Goal: Task Accomplishment & Management: Manage account settings

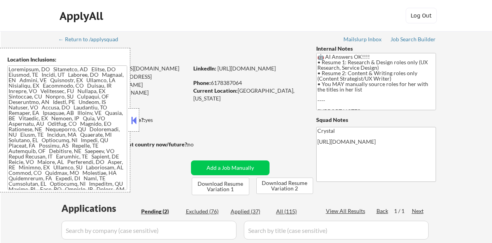
select select ""pending""
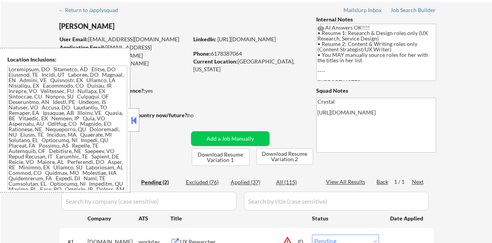
scroll to position [39, 0]
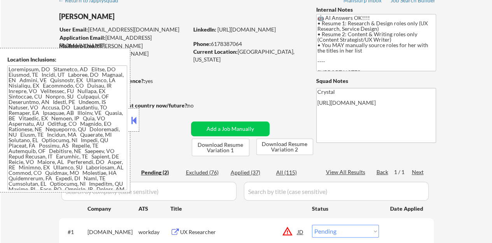
click at [134, 118] on button at bounding box center [134, 120] width 9 height 12
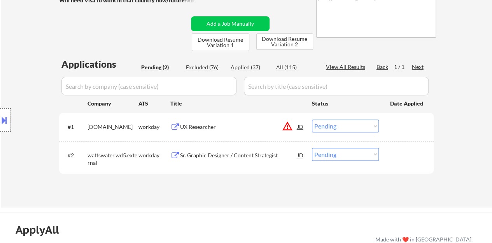
scroll to position [156, 0]
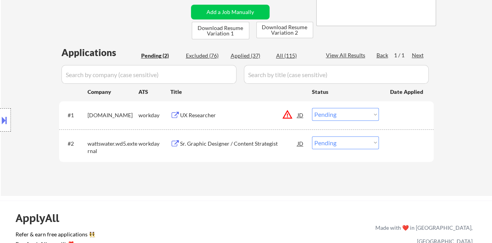
click at [238, 138] on div "Sr. Graphic Designer / Content Strategist" at bounding box center [238, 143] width 117 height 14
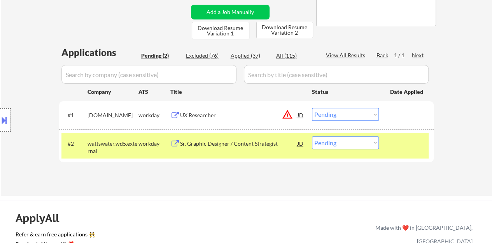
click at [0, 115] on button at bounding box center [4, 120] width 9 height 13
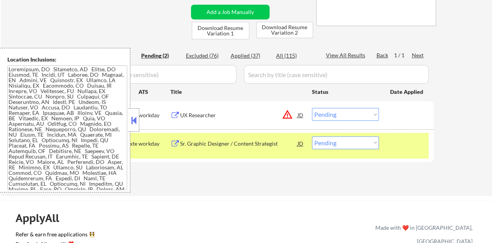
scroll to position [0, 0]
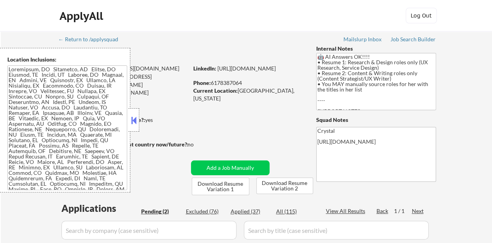
click at [131, 116] on button at bounding box center [134, 120] width 9 height 12
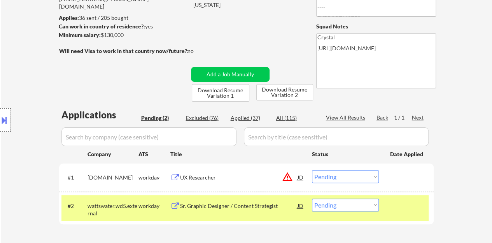
scroll to position [117, 0]
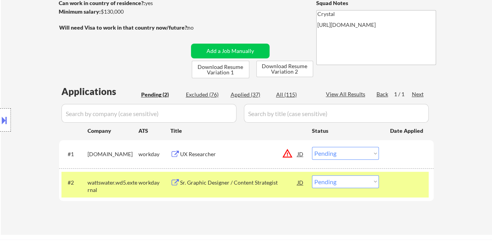
click at [381, 184] on div "#2 wattswater.wd5.external workday Sr. Graphic Designer / Content Strategist JD…" at bounding box center [244, 185] width 367 height 26
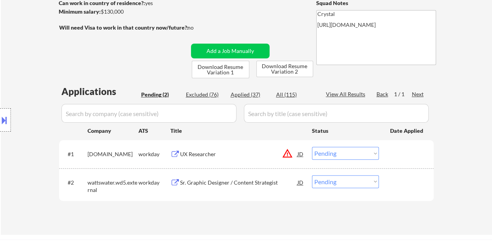
click at [369, 180] on select "Choose an option... Pending Applied Excluded (Questions) Excluded (Expired) Exc…" at bounding box center [345, 181] width 67 height 13
select select ""excluded__salary_""
click at [312, 175] on select "Choose an option... Pending Applied Excluded (Questions) Excluded (Expired) Exc…" at bounding box center [345, 181] width 67 height 13
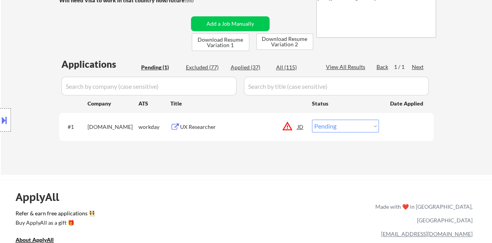
scroll to position [156, 0]
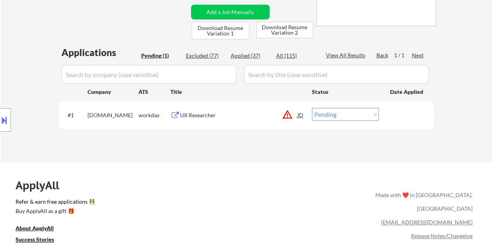
click at [299, 113] on div "JD" at bounding box center [301, 115] width 8 height 14
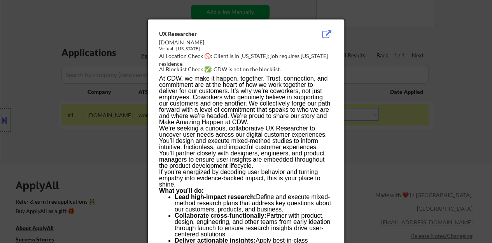
click at [121, 131] on div at bounding box center [246, 121] width 492 height 243
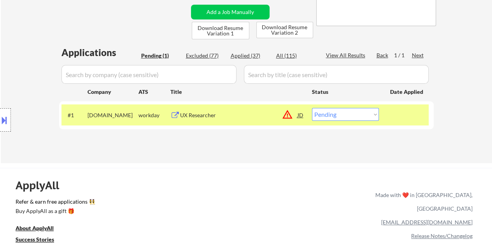
click at [209, 113] on div "UX Researcher" at bounding box center [238, 115] width 117 height 8
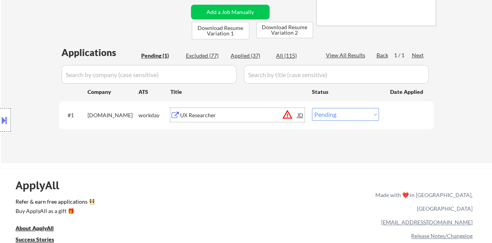
click at [353, 116] on select "Choose an option... Pending Applied Excluded (Questions) Excluded (Expired) Exc…" at bounding box center [345, 114] width 67 height 13
select select ""excluded__salary_""
click at [312, 108] on select "Choose an option... Pending Applied Excluded (Questions) Excluded (Expired) Exc…" at bounding box center [345, 114] width 67 height 13
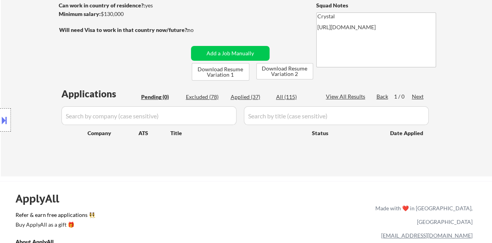
scroll to position [78, 0]
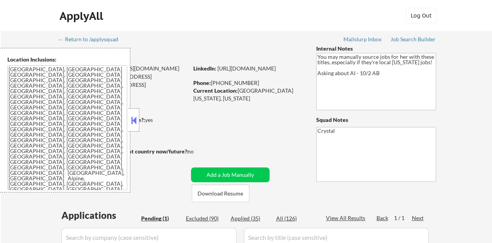
click at [134, 120] on button at bounding box center [134, 120] width 9 height 12
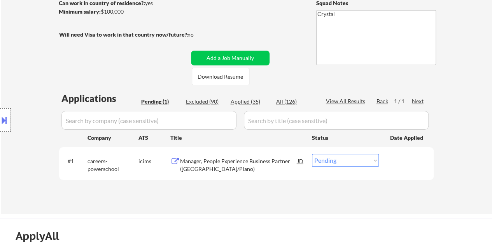
scroll to position [156, 0]
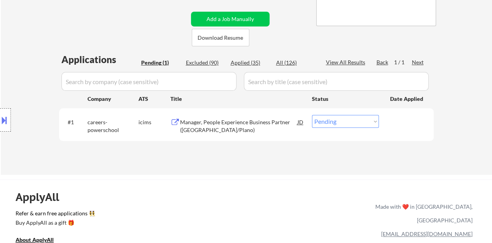
click at [208, 123] on div "Manager, People Experience Business Partner (Dallas/Plano)" at bounding box center [238, 125] width 117 height 15
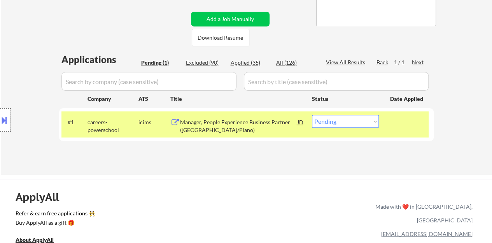
click at [7, 123] on button at bounding box center [4, 120] width 9 height 13
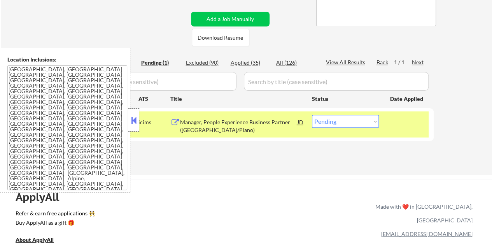
click at [138, 122] on button at bounding box center [134, 120] width 9 height 12
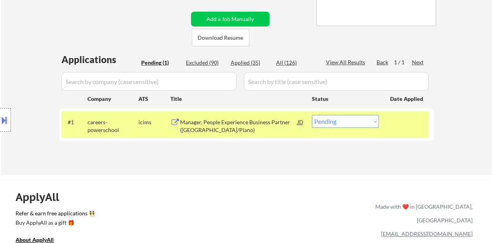
click at [365, 122] on select "Choose an option... Pending Applied Excluded (Questions) Excluded (Expired) Exc…" at bounding box center [345, 121] width 67 height 13
select select ""applied""
click at [312, 115] on select "Choose an option... Pending Applied Excluded (Questions) Excluded (Expired) Exc…" at bounding box center [345, 121] width 67 height 13
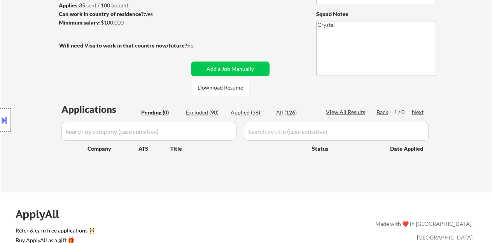
scroll to position [117, 0]
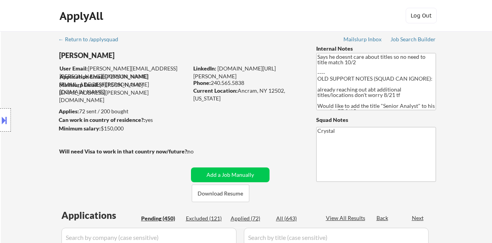
select select ""pending""
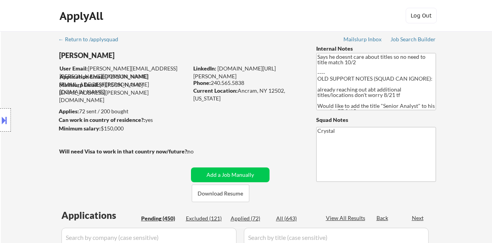
select select ""pending""
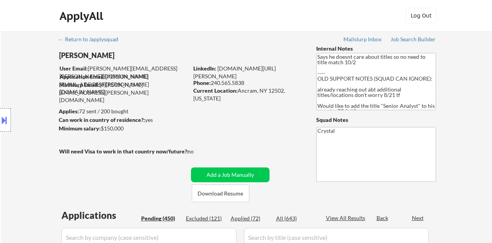
select select ""pending""
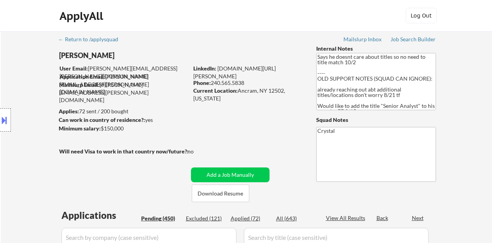
select select ""pending""
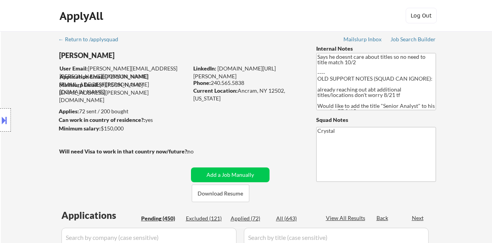
select select ""pending""
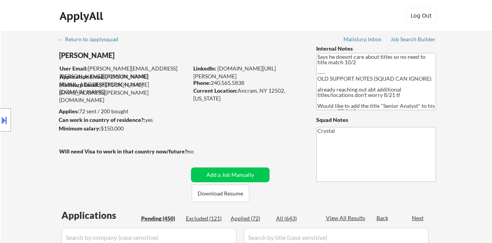
select select ""pending""
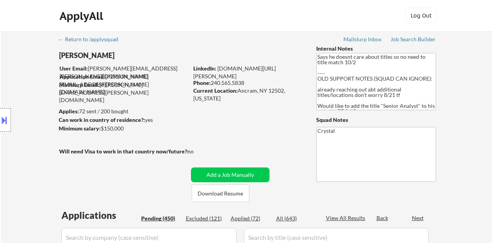
select select ""pending""
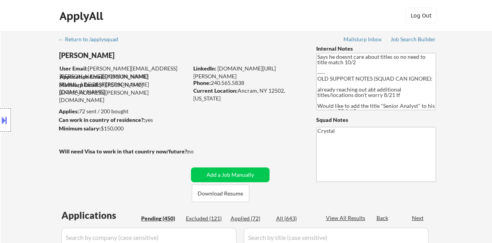
select select ""pending""
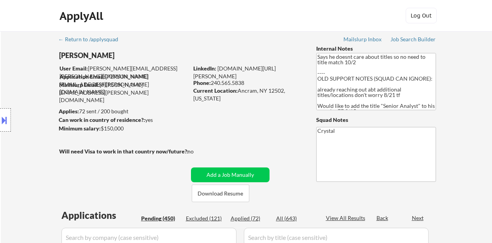
select select ""pending""
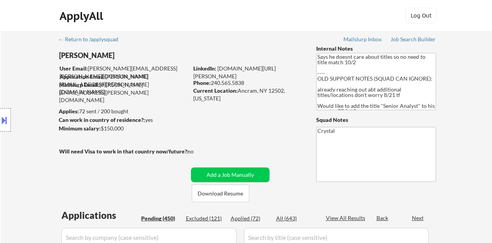
select select ""pending""
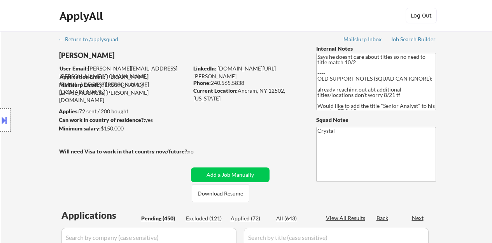
select select ""pending""
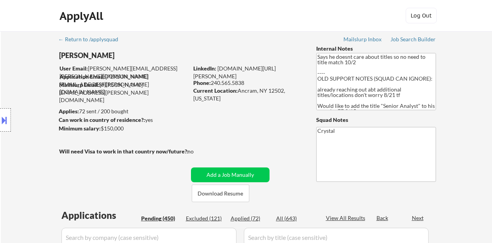
select select ""pending""
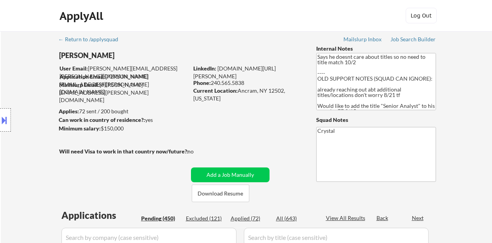
select select ""pending""
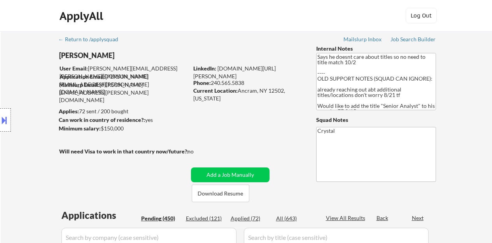
select select ""pending""
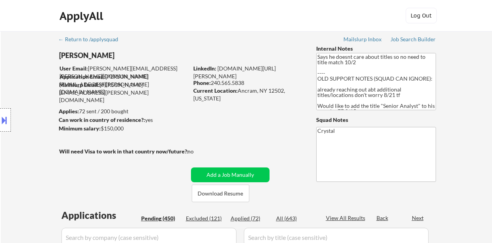
select select ""pending""
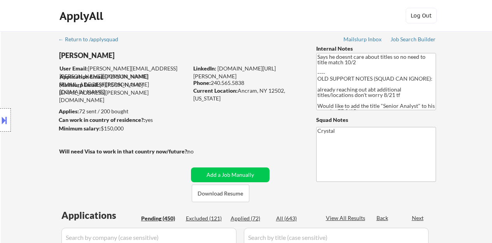
select select ""pending""
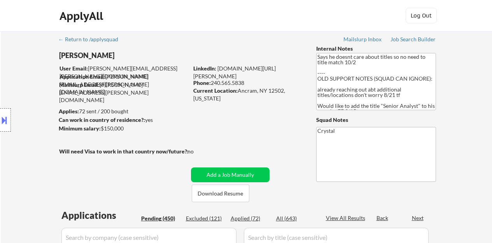
select select ""pending""
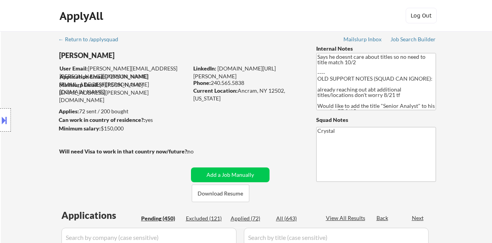
select select ""pending""
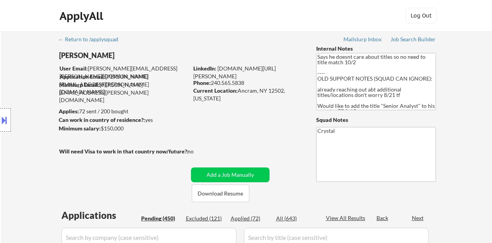
select select ""pending""
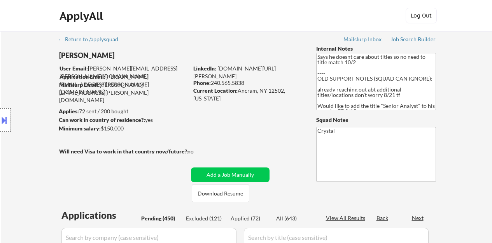
select select ""pending""
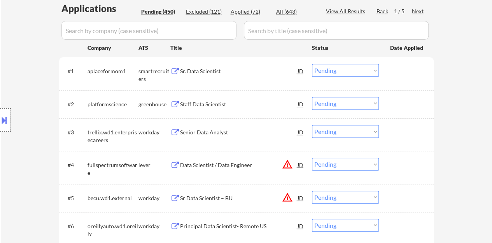
scroll to position [194, 0]
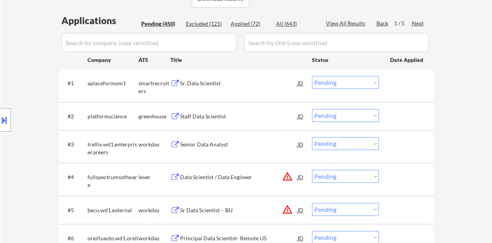
click at [198, 79] on div "Sr. Data Scientist" at bounding box center [238, 83] width 117 height 14
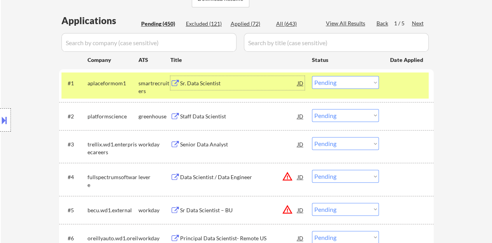
click at [349, 84] on select "Choose an option... Pending Applied Excluded (Questions) Excluded (Expired) Exc…" at bounding box center [345, 82] width 67 height 13
click at [312, 76] on select "Choose an option... Pending Applied Excluded (Questions) Excluded (Expired) Exc…" at bounding box center [345, 82] width 67 height 13
click at [216, 85] on div "Sr. Data Scientist" at bounding box center [238, 83] width 117 height 8
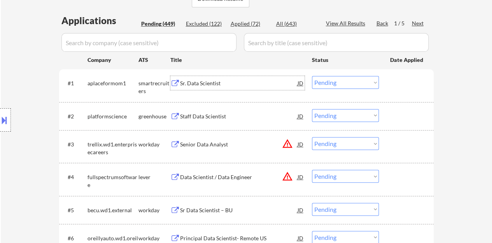
click at [397, 79] on div at bounding box center [407, 83] width 34 height 14
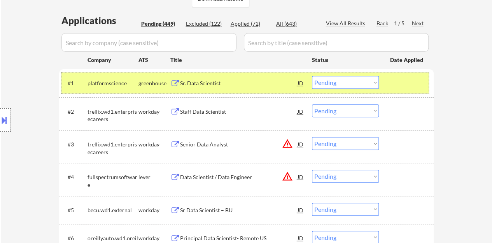
click at [334, 76] on select "Choose an option... Pending Applied Excluded (Questions) Excluded (Expired) Exc…" at bounding box center [345, 82] width 67 height 13
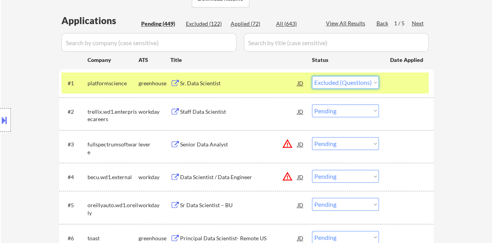
click at [312, 76] on select "Choose an option... Pending Applied Excluded (Questions) Excluded (Expired) Exc…" at bounding box center [345, 82] width 67 height 13
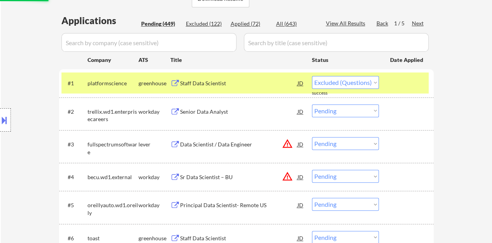
select select ""pending""
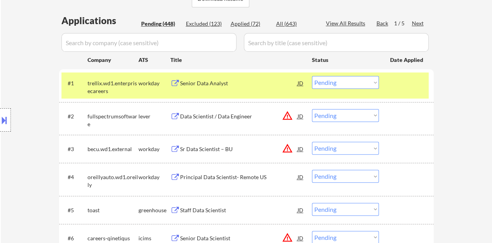
click at [397, 79] on div at bounding box center [407, 83] width 34 height 14
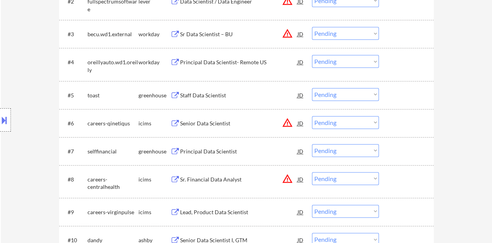
scroll to position [311, 0]
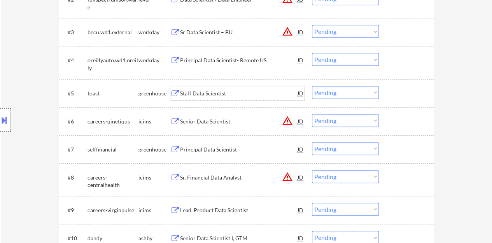
click at [210, 95] on div "Staff Data Scientist" at bounding box center [238, 93] width 117 height 8
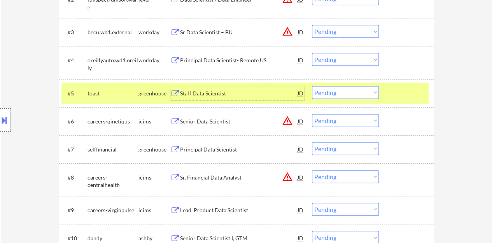
click at [338, 92] on select "Choose an option... Pending Applied Excluded (Questions) Excluded (Expired) Exc…" at bounding box center [345, 92] width 67 height 13
click at [312, 86] on select "Choose an option... Pending Applied Excluded (Questions) Excluded (Expired) Exc…" at bounding box center [345, 92] width 67 height 13
select select ""pending""
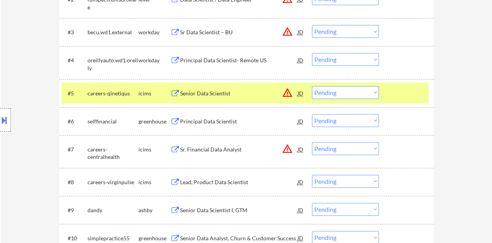
click at [403, 92] on div at bounding box center [407, 93] width 34 height 14
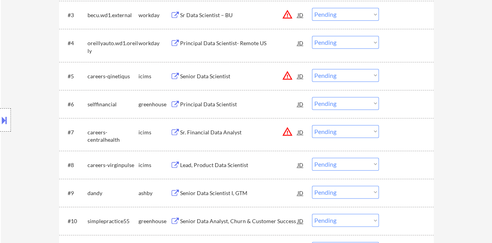
scroll to position [389, 0]
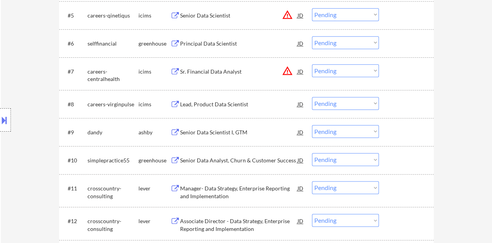
click at [208, 130] on div "Senior Data Scientist I, GTM" at bounding box center [238, 132] width 117 height 8
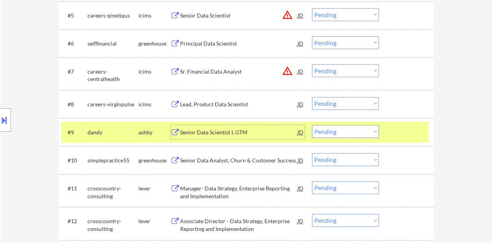
click at [341, 131] on select "Choose an option... Pending Applied Excluded (Questions) Excluded (Expired) Exc…" at bounding box center [345, 131] width 67 height 13
click at [312, 125] on select "Choose an option... Pending Applied Excluded (Questions) Excluded (Expired) Exc…" at bounding box center [345, 131] width 67 height 13
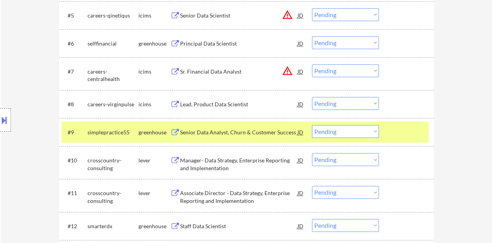
click at [245, 139] on div "#9 simplepractice55 greenhouse Senior Data Analyst, Churn & Customer Success JD…" at bounding box center [244, 131] width 367 height 21
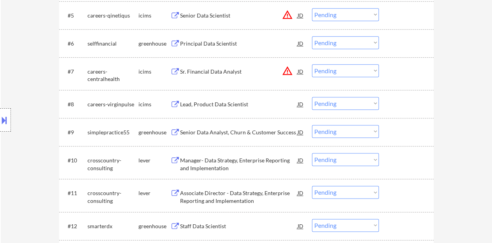
click at [242, 130] on div "Senior Data Analyst, Churn & Customer Success" at bounding box center [238, 132] width 117 height 8
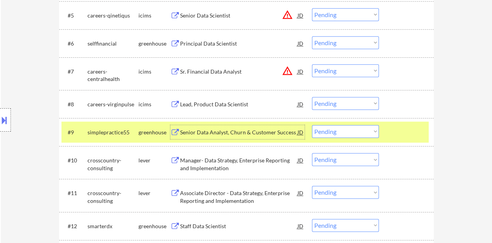
click at [330, 135] on select "Choose an option... Pending Applied Excluded (Questions) Excluded (Expired) Exc…" at bounding box center [345, 131] width 67 height 13
click at [312, 125] on select "Choose an option... Pending Applied Excluded (Questions) Excluded (Expired) Exc…" at bounding box center [345, 131] width 67 height 13
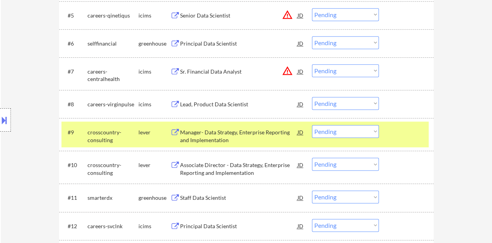
click at [214, 133] on div "Manager- Data Strategy, Enterprise Reporting and Implementation" at bounding box center [238, 135] width 117 height 15
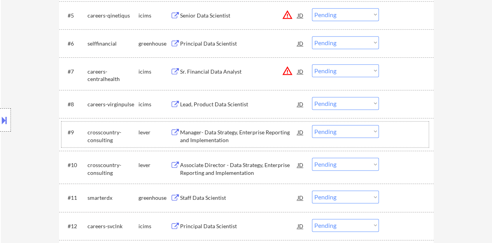
click at [401, 136] on div at bounding box center [407, 132] width 34 height 14
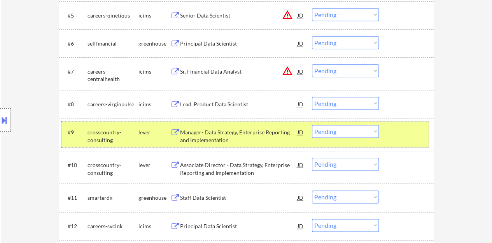
click at [338, 130] on select "Choose an option... Pending Applied Excluded (Questions) Excluded (Expired) Exc…" at bounding box center [345, 131] width 67 height 13
click at [312, 125] on select "Choose an option... Pending Applied Excluded (Questions) Excluded (Expired) Exc…" at bounding box center [345, 131] width 67 height 13
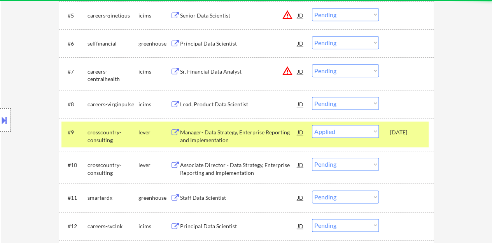
select select ""pending""
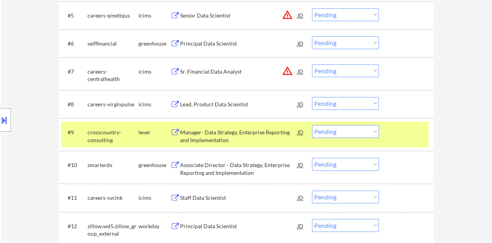
scroll to position [428, 0]
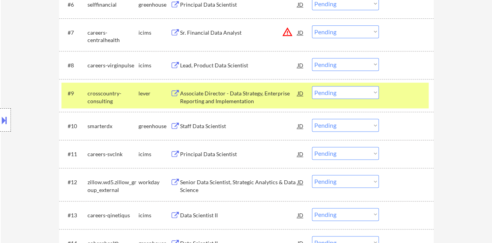
click at [249, 95] on div "Associate Director - Data Strategy, Enterprise Reporting and Implementation" at bounding box center [238, 96] width 117 height 15
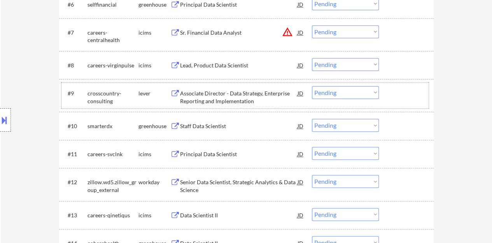
click at [420, 89] on div at bounding box center [407, 93] width 34 height 14
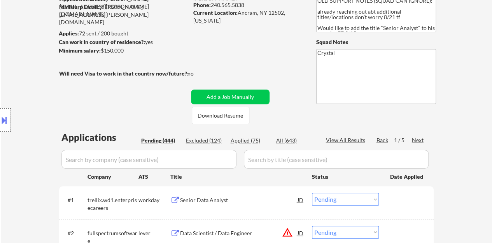
scroll to position [78, 0]
click at [243, 141] on div "Applied (75)" at bounding box center [250, 141] width 39 height 8
select select ""applied""
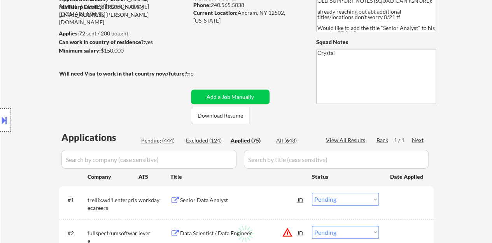
select select ""applied""
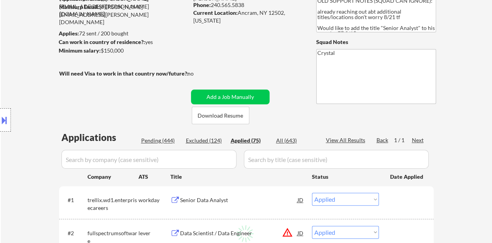
select select ""applied""
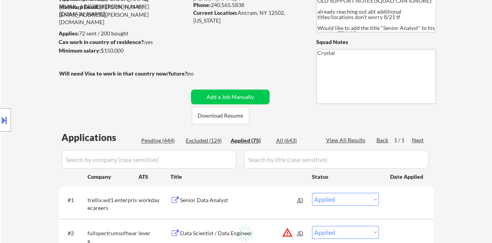
select select ""applied""
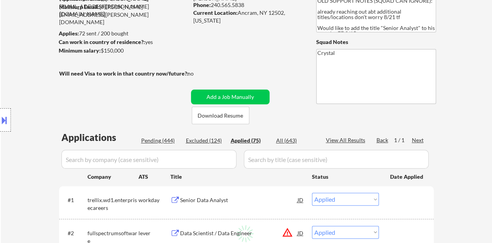
select select ""applied""
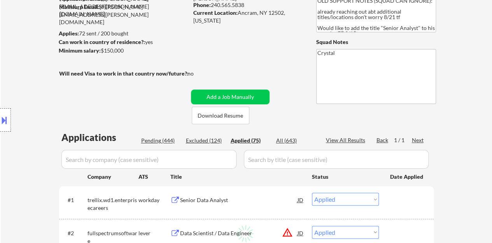
select select ""applied""
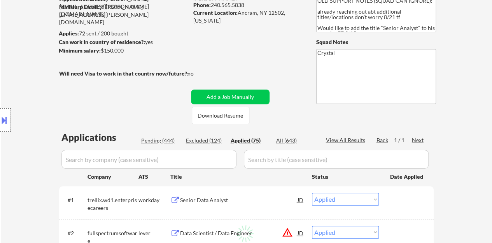
select select ""applied""
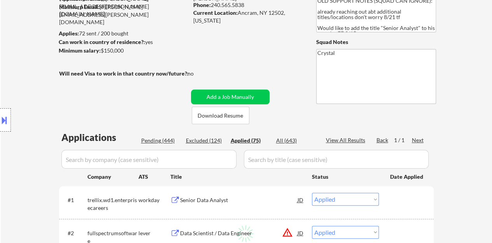
select select ""applied""
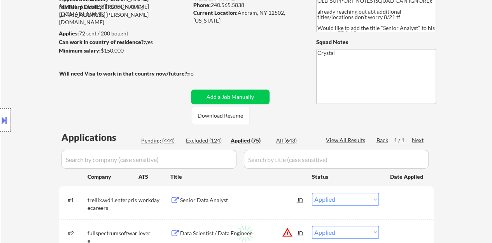
select select ""applied""
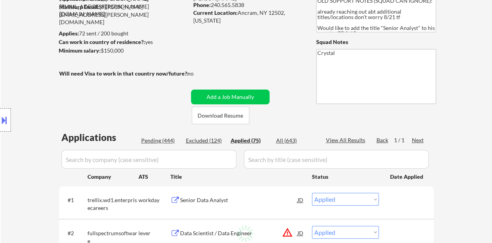
select select ""applied""
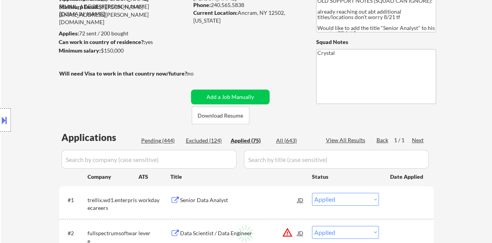
select select ""applied""
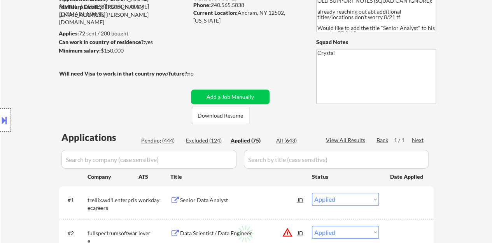
select select ""applied""
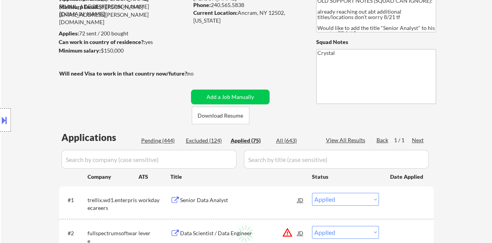
select select ""applied""
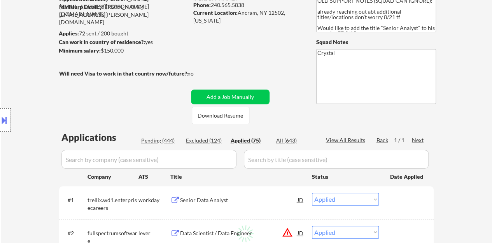
select select ""applied""
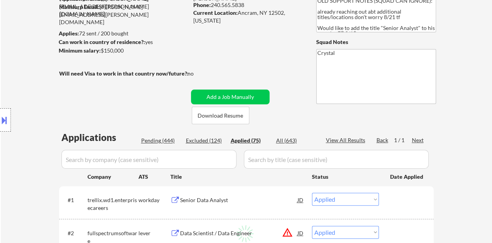
select select ""applied""
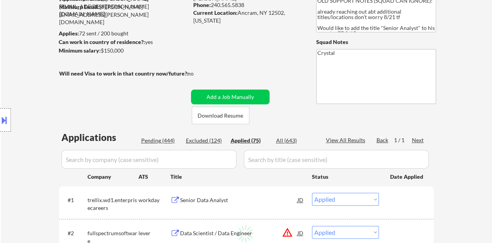
select select ""applied""
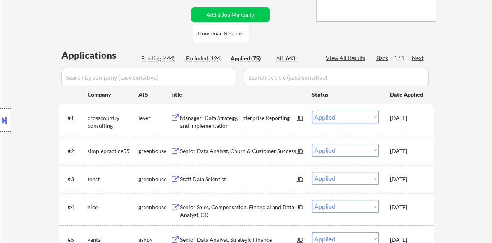
scroll to position [156, 0]
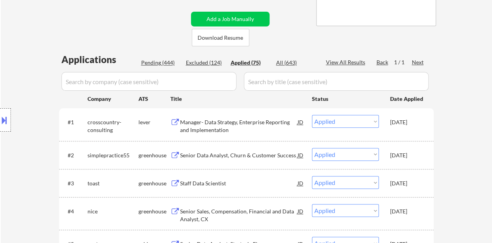
click at [158, 63] on div "Pending (444)" at bounding box center [160, 63] width 39 height 8
select select ""pending""
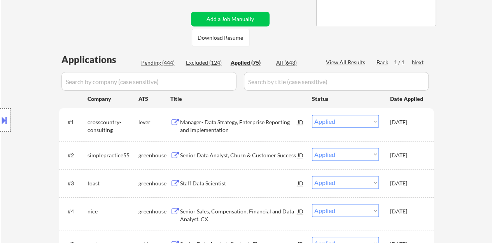
select select ""pending""
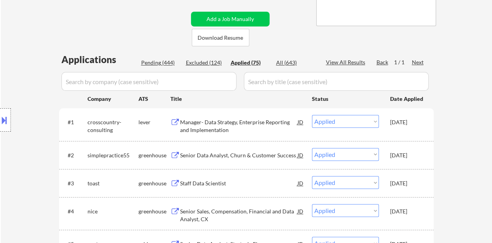
select select ""pending""
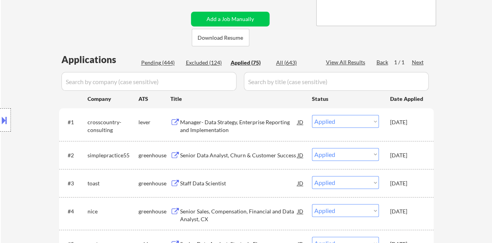
select select ""pending""
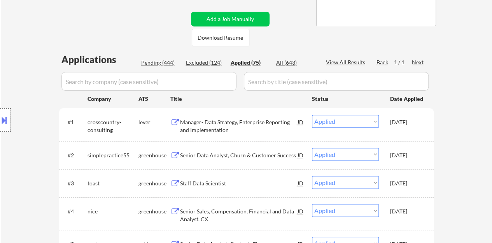
select select ""pending""
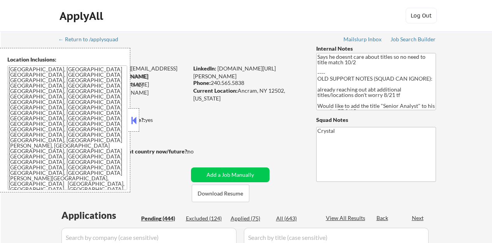
scroll to position [187, 0]
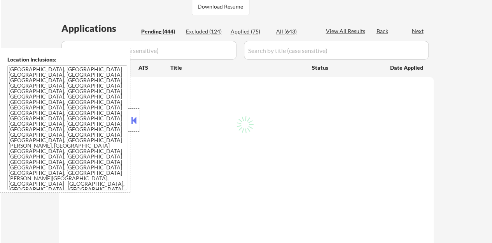
select select ""pending""
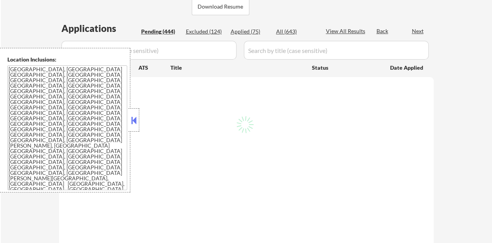
select select ""pending""
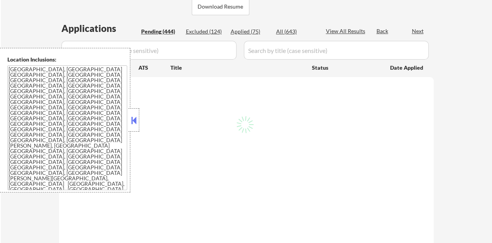
select select ""pending""
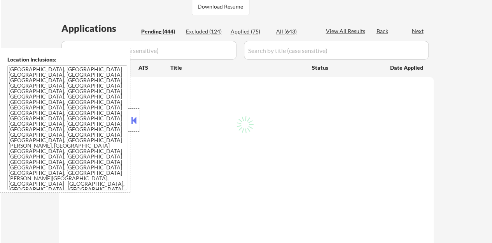
select select ""pending""
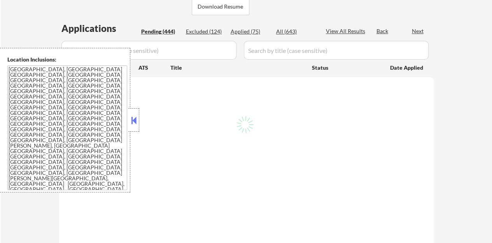
select select ""pending""
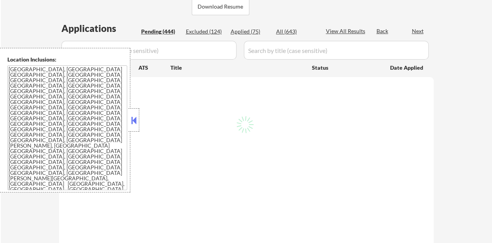
select select ""pending""
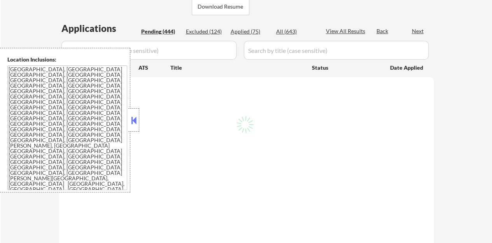
select select ""pending""
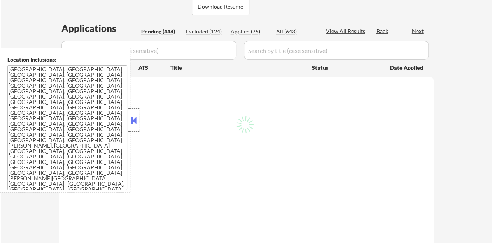
select select ""pending""
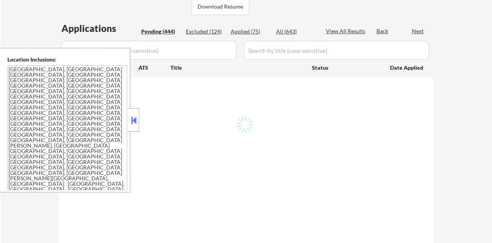
select select ""pending""
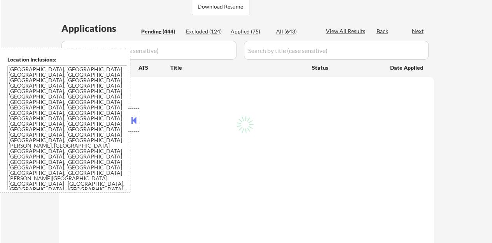
select select ""pending""
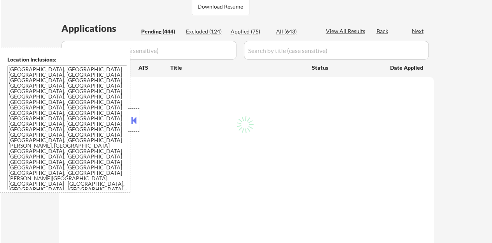
select select ""pending""
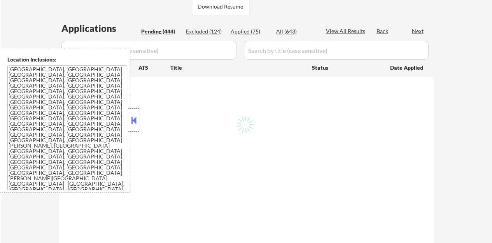
select select ""pending""
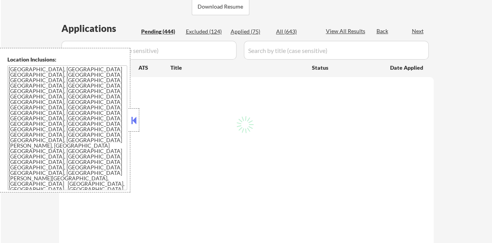
select select ""pending""
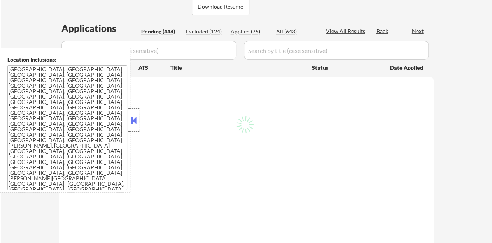
select select ""pending""
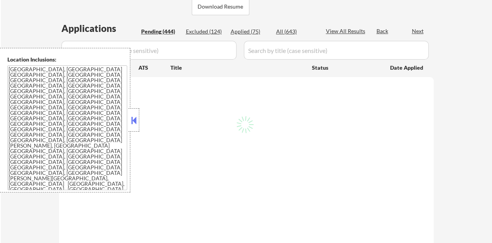
select select ""pending""
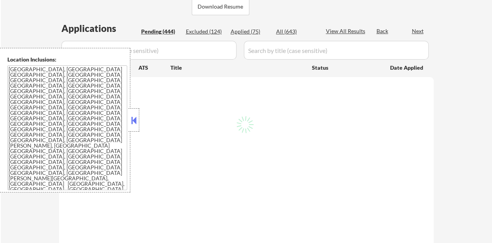
select select ""pending""
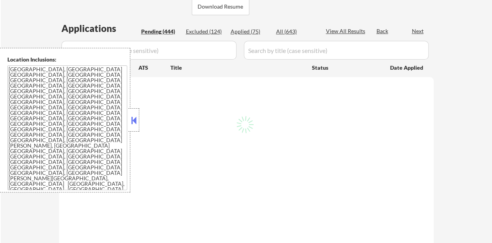
select select ""pending""
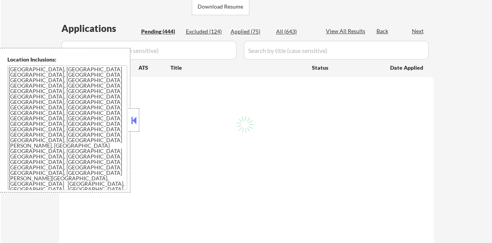
select select ""pending""
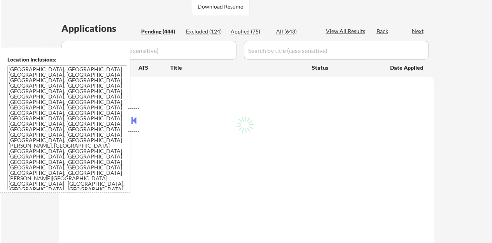
select select ""pending""
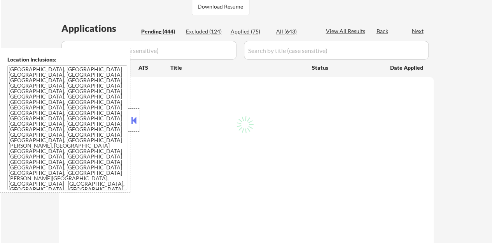
select select ""pending""
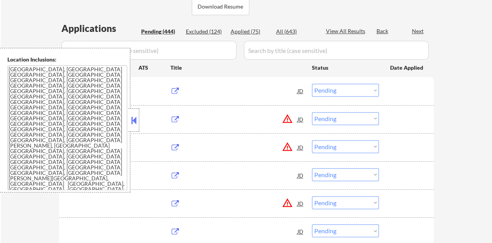
click at [133, 121] on button at bounding box center [134, 120] width 9 height 12
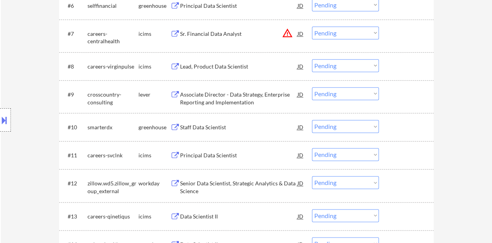
scroll to position [467, 0]
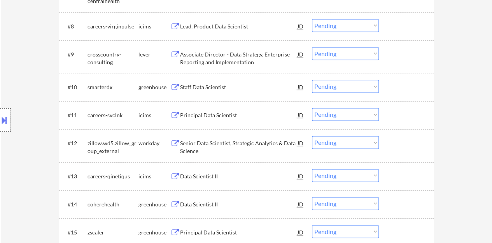
click at [196, 85] on div "Staff Data Scientist" at bounding box center [238, 87] width 117 height 8
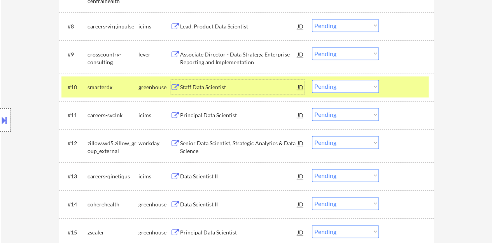
click at [331, 87] on select "Choose an option... Pending Applied Excluded (Questions) Excluded (Expired) Exc…" at bounding box center [345, 86] width 67 height 13
click at [312, 80] on select "Choose an option... Pending Applied Excluded (Questions) Excluded (Expired) Exc…" at bounding box center [345, 86] width 67 height 13
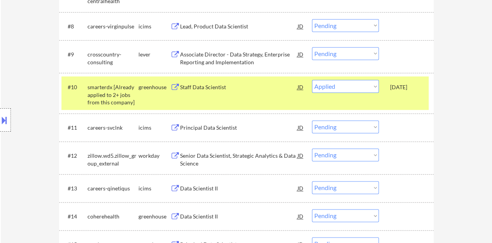
select select ""pending""
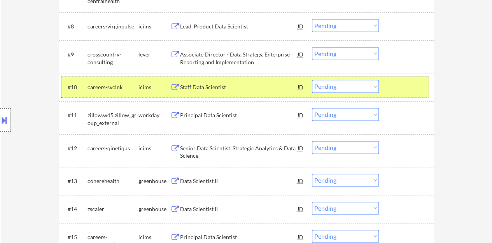
click at [408, 89] on div at bounding box center [407, 87] width 34 height 14
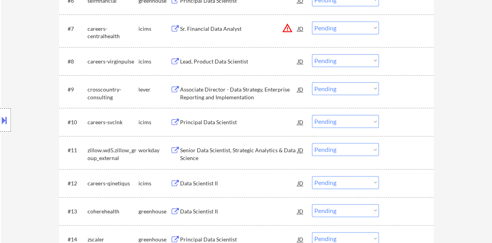
scroll to position [428, 0]
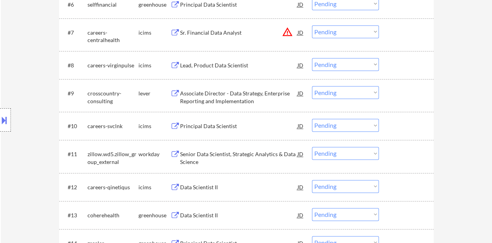
click at [345, 91] on select "Choose an option... Pending Applied Excluded (Questions) Excluded (Expired) Exc…" at bounding box center [345, 92] width 67 height 13
click at [312, 86] on select "Choose an option... Pending Applied Excluded (Questions) Excluded (Expired) Exc…" at bounding box center [345, 92] width 67 height 13
select select ""pending""
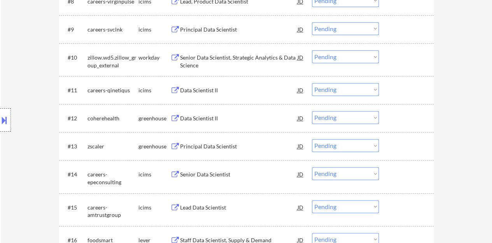
scroll to position [506, 0]
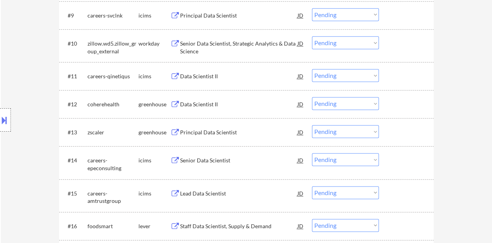
click at [195, 101] on div "Data Scientist II" at bounding box center [238, 104] width 117 height 8
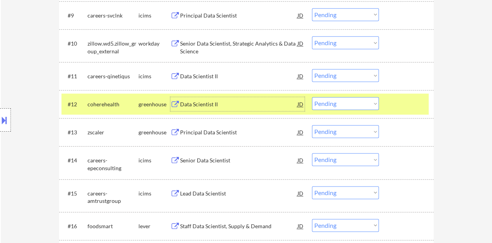
click at [319, 108] on select "Choose an option... Pending Applied Excluded (Questions) Excluded (Expired) Exc…" at bounding box center [345, 103] width 67 height 13
click at [339, 103] on select "Choose an option... Pending Applied Excluded (Questions) Excluded (Expired) Exc…" at bounding box center [345, 103] width 67 height 13
click at [312, 97] on select "Choose an option... Pending Applied Excluded (Questions) Excluded (Expired) Exc…" at bounding box center [345, 103] width 67 height 13
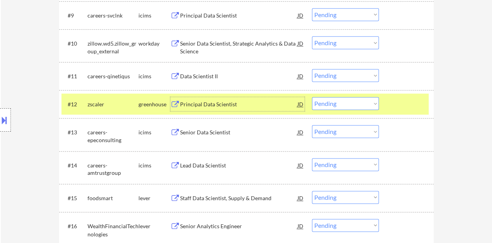
click at [225, 102] on div "Principal Data Scientist" at bounding box center [238, 104] width 117 height 8
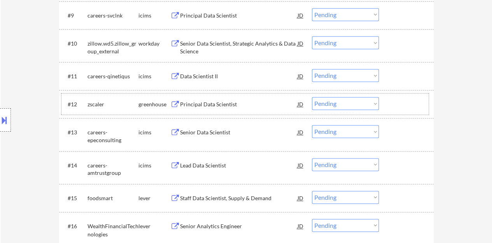
click at [419, 110] on div at bounding box center [407, 104] width 34 height 14
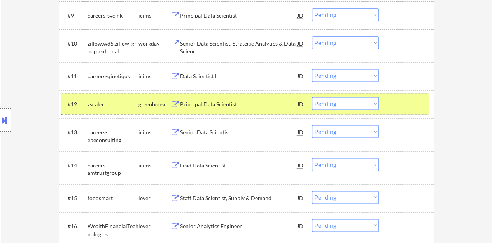
click at [337, 98] on select "Choose an option... Pending Applied Excluded (Questions) Excluded (Expired) Exc…" at bounding box center [345, 103] width 67 height 13
click at [312, 97] on select "Choose an option... Pending Applied Excluded (Questions) Excluded (Expired) Exc…" at bounding box center [345, 103] width 67 height 13
select select ""pending""
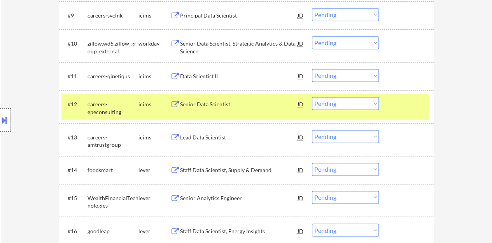
scroll to position [545, 0]
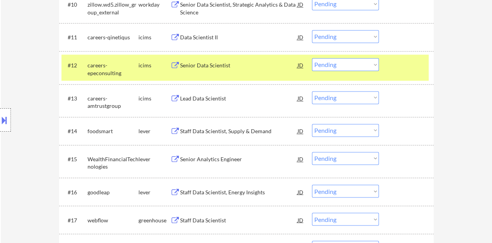
click at [402, 65] on div at bounding box center [407, 65] width 34 height 14
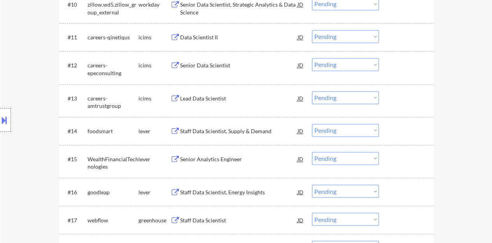
click at [206, 130] on div "Staff Data Scientist, Supply & Demand" at bounding box center [238, 131] width 117 height 8
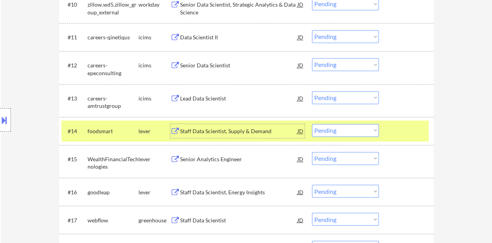
click at [321, 132] on select "Choose an option... Pending Applied Excluded (Questions) Excluded (Expired) Exc…" at bounding box center [345, 130] width 67 height 13
click at [312, 124] on select "Choose an option... Pending Applied Excluded (Questions) Excluded (Expired) Exc…" at bounding box center [345, 130] width 67 height 13
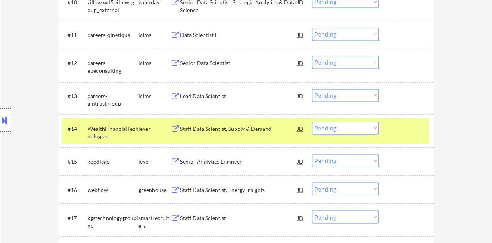
scroll to position [583, 0]
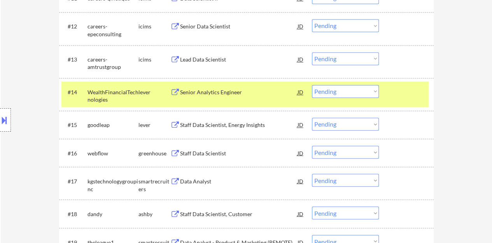
click at [224, 88] on div "Senior Analytics Engineer" at bounding box center [238, 92] width 117 height 8
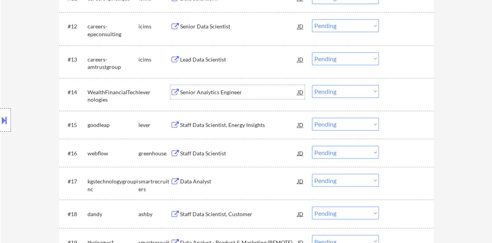
click at [397, 108] on div "#14 WealthFinancialTechnologies lever Senior Analytics Engineer JD Choose an op…" at bounding box center [246, 94] width 375 height 33
click at [394, 90] on div at bounding box center [407, 92] width 34 height 14
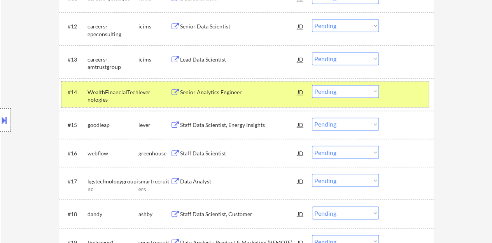
click at [340, 88] on select "Choose an option... Pending Applied Excluded (Questions) Excluded (Expired) Exc…" at bounding box center [345, 91] width 67 height 13
click at [312, 85] on select "Choose an option... Pending Applied Excluded (Questions) Excluded (Expired) Exc…" at bounding box center [345, 91] width 67 height 13
select select ""pending""
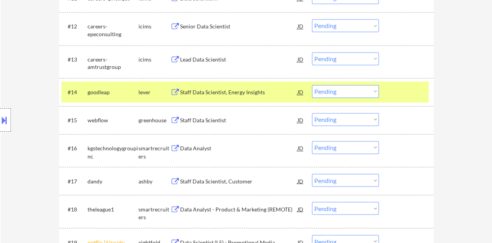
click at [232, 89] on div "Staff Data Scientist, Energy Insights" at bounding box center [238, 92] width 117 height 8
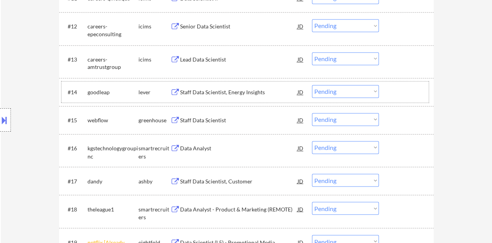
click at [400, 85] on div at bounding box center [407, 92] width 34 height 14
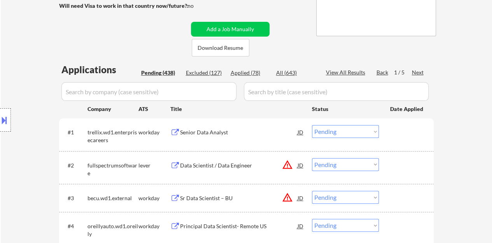
scroll to position [78, 0]
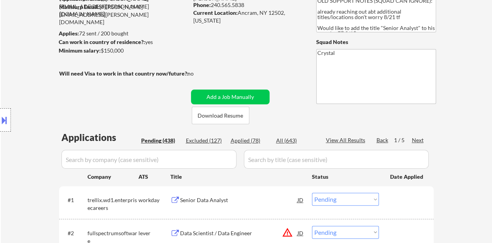
click at [250, 139] on div "Applied (78)" at bounding box center [250, 141] width 39 height 8
select select ""applied""
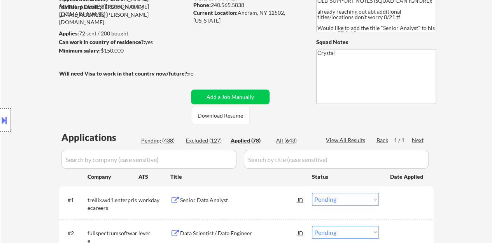
select select ""applied""
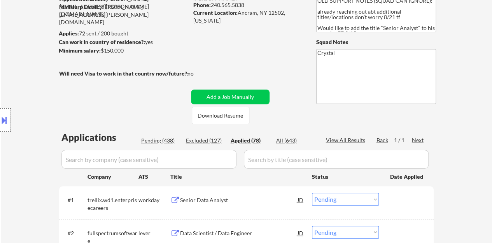
select select ""applied""
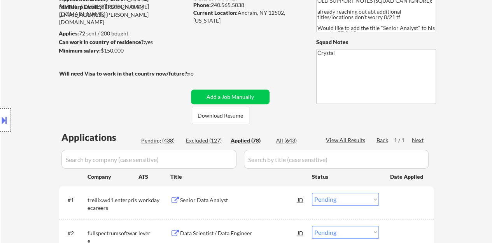
select select ""applied""
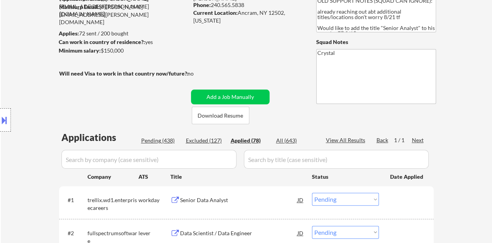
select select ""applied""
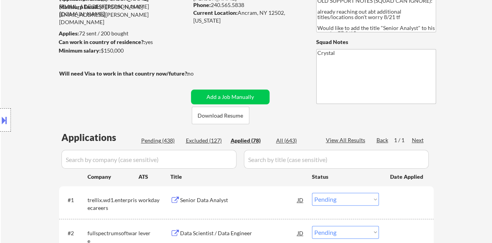
select select ""applied""
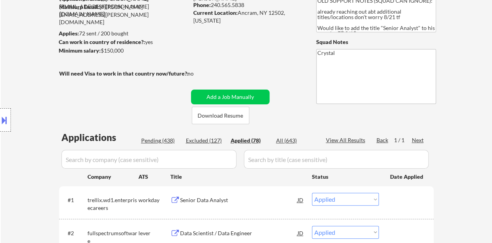
select select ""applied""
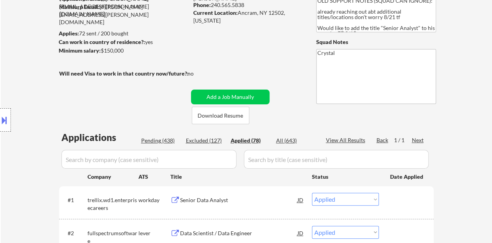
select select ""applied""
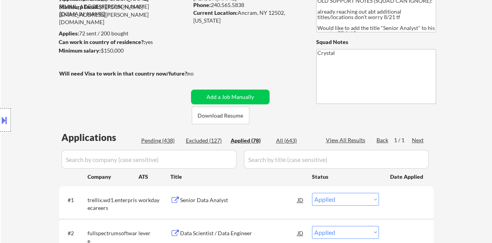
select select ""applied""
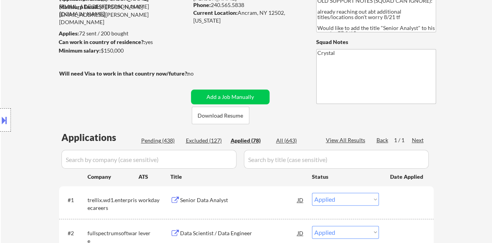
select select ""applied""
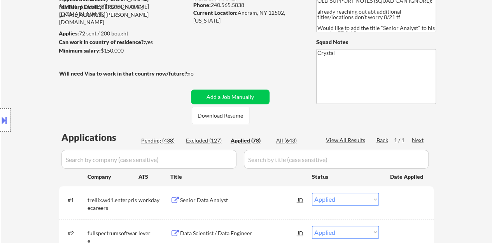
select select ""applied""
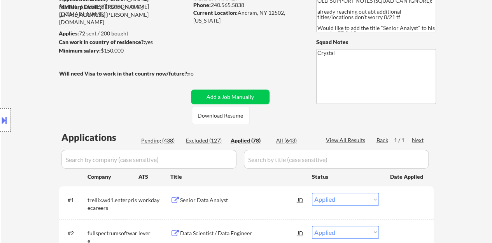
select select ""applied""
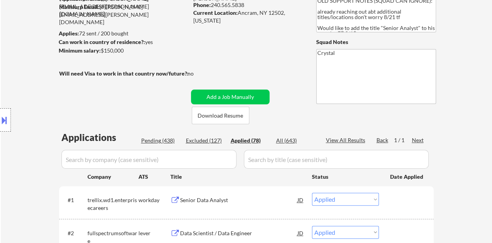
select select ""applied""
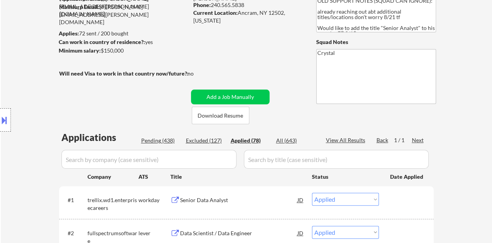
select select ""applied""
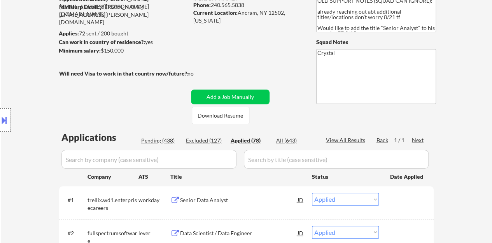
select select ""applied""
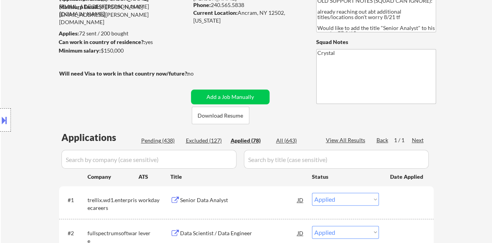
select select ""applied""
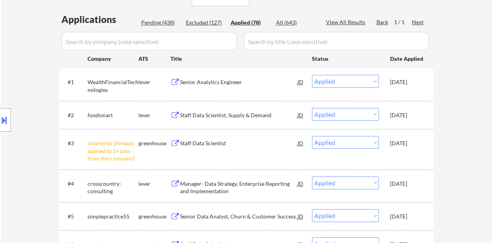
scroll to position [194, 0]
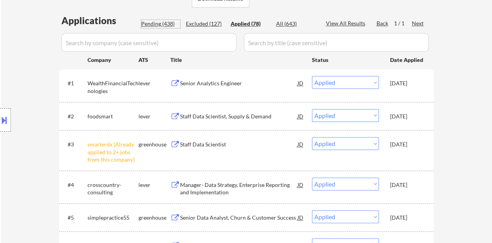
click at [152, 25] on div "Pending (438)" at bounding box center [160, 24] width 39 height 8
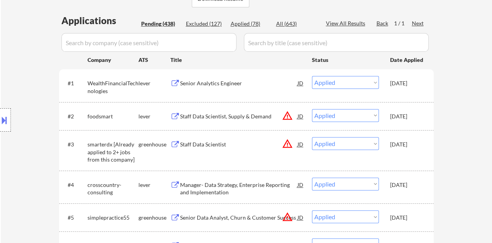
select select ""pending""
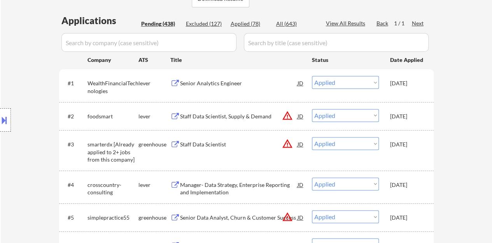
select select ""pending""
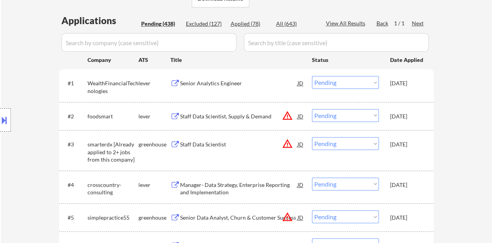
select select ""pending""
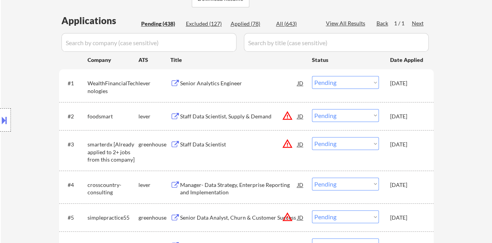
select select ""pending""
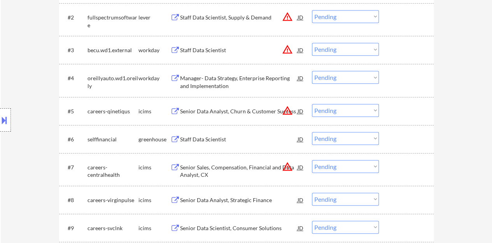
scroll to position [311, 0]
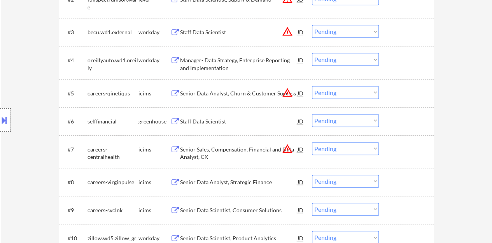
click at [390, 119] on div at bounding box center [407, 121] width 34 height 14
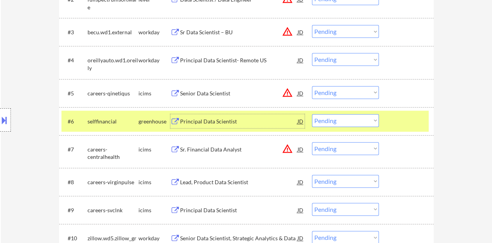
click at [220, 121] on div "Principal Data Scientist" at bounding box center [238, 121] width 117 height 8
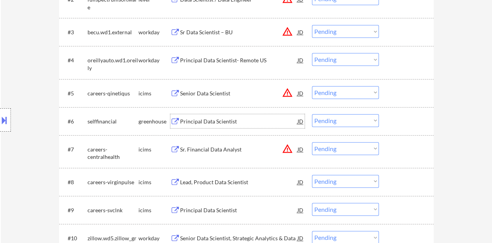
click at [408, 120] on div at bounding box center [407, 121] width 34 height 14
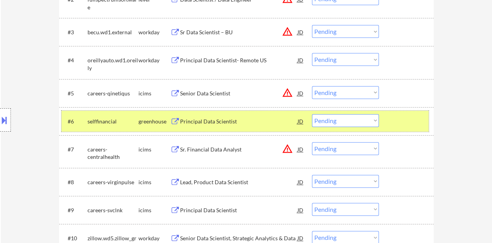
click at [337, 124] on select "Choose an option... Pending Applied Excluded (Questions) Excluded (Expired) Exc…" at bounding box center [345, 120] width 67 height 13
click at [312, 114] on select "Choose an option... Pending Applied Excluded (Questions) Excluded (Expired) Exc…" at bounding box center [345, 120] width 67 height 13
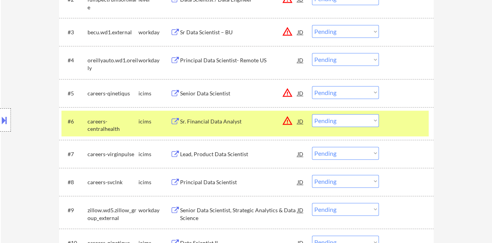
click at [405, 130] on div "#6 careers-centralhealth icims Sr. Financial Data Analyst JD warning_amber Choo…" at bounding box center [244, 123] width 367 height 26
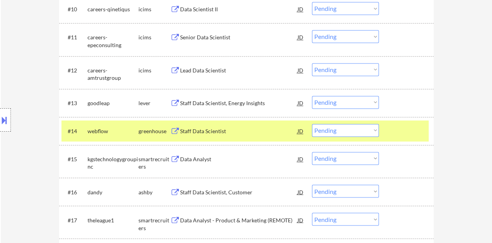
scroll to position [583, 0]
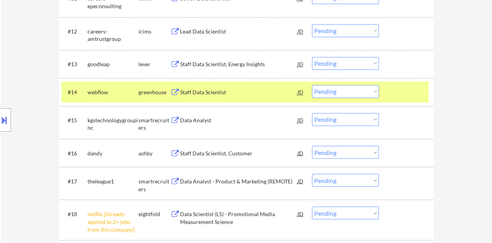
click at [202, 91] on div "Staff Data Scientist" at bounding box center [238, 92] width 117 height 8
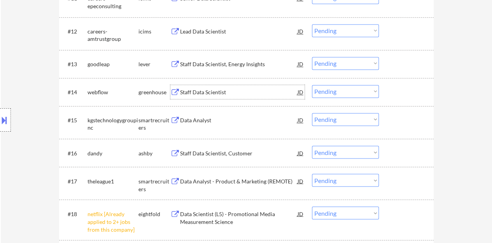
click at [405, 96] on div at bounding box center [407, 92] width 34 height 14
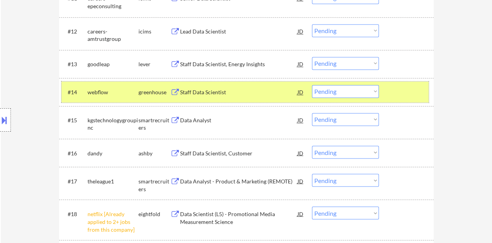
click at [331, 94] on select "Choose an option... Pending Applied Excluded (Questions) Excluded (Expired) Exc…" at bounding box center [345, 91] width 67 height 13
click at [312, 85] on select "Choose an option... Pending Applied Excluded (Questions) Excluded (Expired) Exc…" at bounding box center [345, 91] width 67 height 13
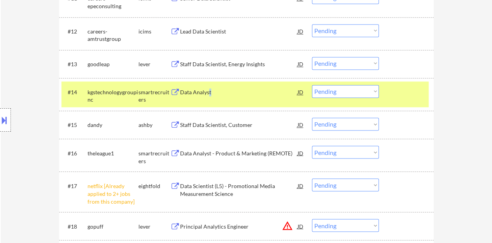
click at [210, 89] on div "Data Analyst" at bounding box center [238, 92] width 117 height 8
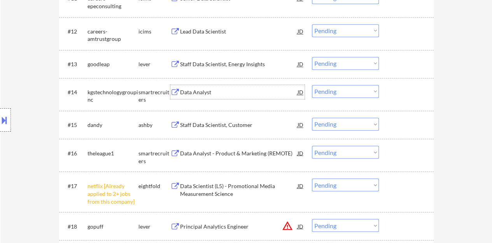
click at [408, 96] on div at bounding box center [407, 92] width 34 height 14
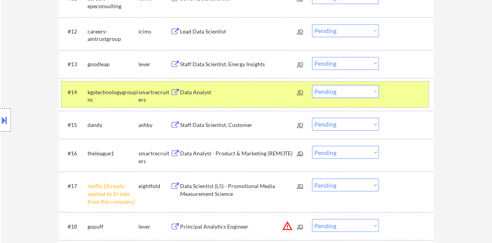
click at [364, 189] on select "Choose an option... Pending Applied Excluded (Questions) Excluded (Expired) Exc…" at bounding box center [345, 184] width 67 height 13
click at [312, 178] on select "Choose an option... Pending Applied Excluded (Questions) Excluded (Expired) Exc…" at bounding box center [345, 184] width 67 height 13
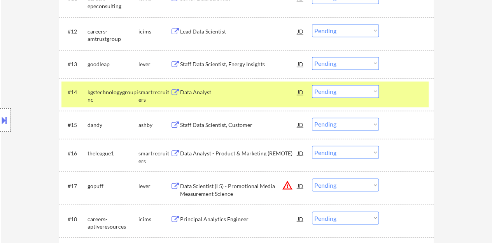
click at [345, 90] on select "Choose an option... Pending Applied Excluded (Questions) Excluded (Expired) Exc…" at bounding box center [345, 91] width 67 height 13
click at [312, 85] on select "Choose an option... Pending Applied Excluded (Questions) Excluded (Expired) Exc…" at bounding box center [345, 91] width 67 height 13
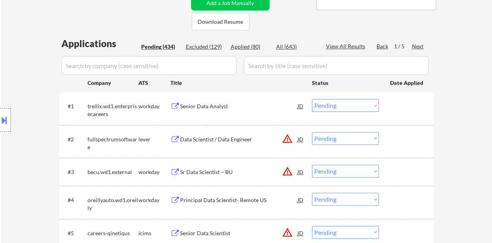
scroll to position [156, 0]
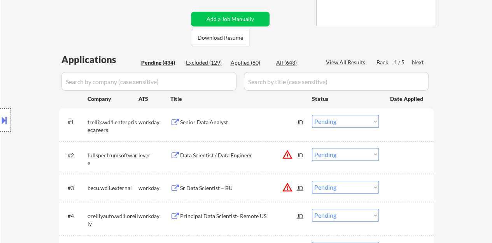
click at [246, 65] on div "Applied (80)" at bounding box center [250, 63] width 39 height 8
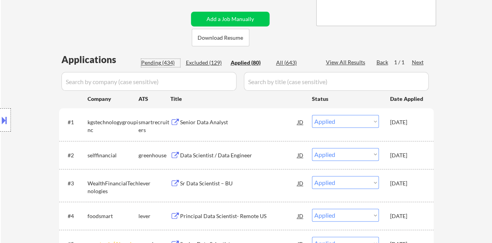
click at [163, 62] on div "Pending (434)" at bounding box center [160, 63] width 39 height 8
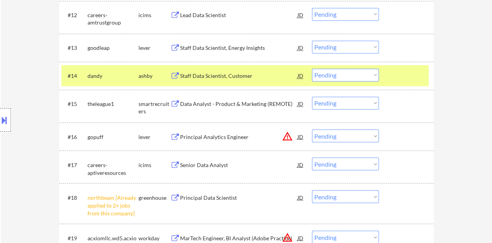
scroll to position [661, 0]
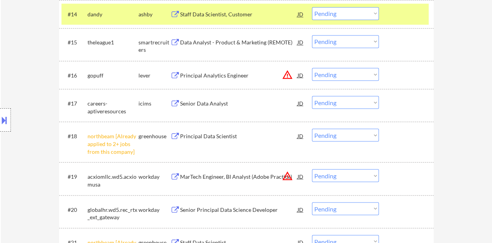
click at [334, 134] on select "Choose an option... Pending Applied Excluded (Questions) Excluded (Expired) Exc…" at bounding box center [345, 134] width 67 height 13
click at [312, 128] on select "Choose an option... Pending Applied Excluded (Questions) Excluded (Expired) Exc…" at bounding box center [345, 134] width 67 height 13
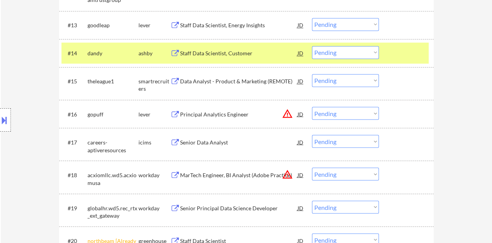
scroll to position [583, 0]
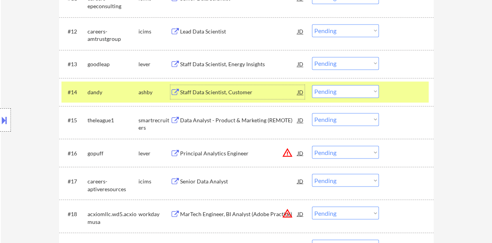
click at [201, 92] on div "Staff Data Scientist, Customer" at bounding box center [238, 92] width 117 height 8
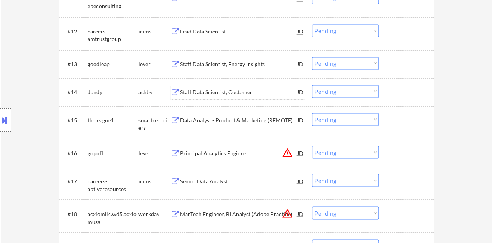
click at [417, 83] on div "#14 dandy ashby Staff Data Scientist, Customer JD Choose an option... Pending A…" at bounding box center [244, 91] width 367 height 21
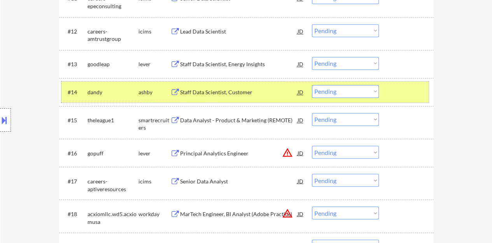
click at [341, 91] on select "Choose an option... Pending Applied Excluded (Questions) Excluded (Expired) Exc…" at bounding box center [345, 91] width 67 height 13
click at [312, 85] on select "Choose an option... Pending Applied Excluded (Questions) Excluded (Expired) Exc…" at bounding box center [345, 91] width 67 height 13
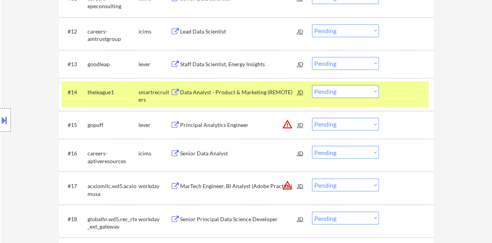
click at [235, 100] on div "#14 theleague1 smartrecruiters Data Analyst - Product & Marketing (REMOTE) JD C…" at bounding box center [244, 94] width 367 height 26
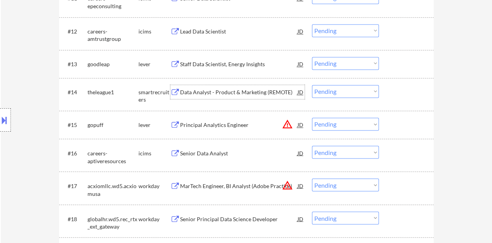
click at [251, 85] on div "Data Analyst - Product & Marketing (REMOTE)" at bounding box center [238, 92] width 117 height 14
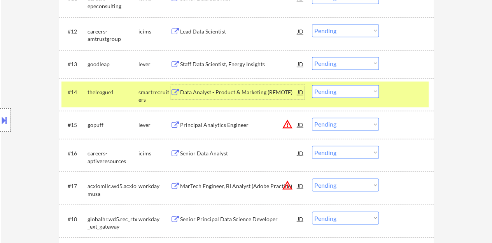
click at [340, 89] on select "Choose an option... Pending Applied Excluded (Questions) Excluded (Expired) Exc…" at bounding box center [345, 91] width 67 height 13
click at [312, 85] on select "Choose an option... Pending Applied Excluded (Questions) Excluded (Expired) Exc…" at bounding box center [345, 91] width 67 height 13
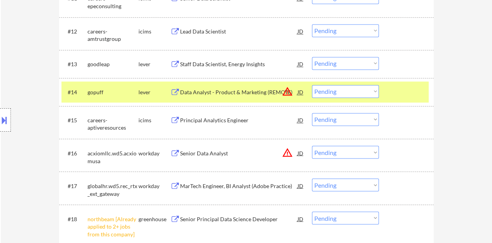
click at [408, 85] on div at bounding box center [407, 92] width 34 height 14
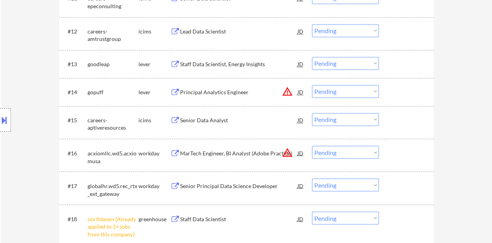
scroll to position [622, 0]
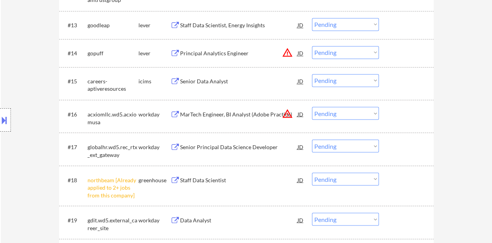
click at [337, 181] on select "Choose an option... Pending Applied Excluded (Questions) Excluded (Expired) Exc…" at bounding box center [345, 178] width 67 height 13
click at [312, 172] on select "Choose an option... Pending Applied Excluded (Questions) Excluded (Expired) Exc…" at bounding box center [345, 178] width 67 height 13
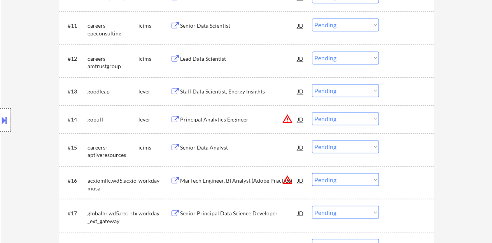
scroll to position [545, 0]
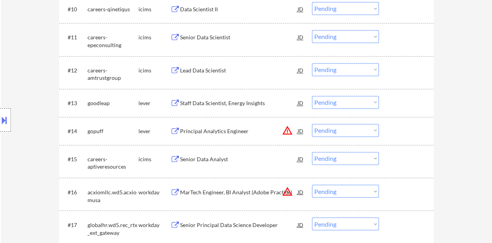
click at [215, 105] on div "Staff Data Scientist, Energy Insights" at bounding box center [238, 103] width 117 height 8
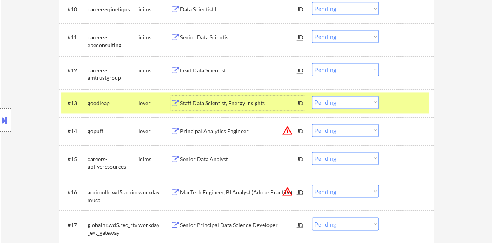
click at [347, 105] on select "Choose an option... Pending Applied Excluded (Questions) Excluded (Expired) Exc…" at bounding box center [345, 102] width 67 height 13
click at [312, 96] on select "Choose an option... Pending Applied Excluded (Questions) Excluded (Expired) Exc…" at bounding box center [345, 102] width 67 height 13
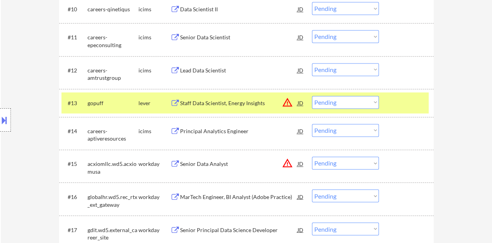
click at [398, 107] on div at bounding box center [407, 103] width 34 height 14
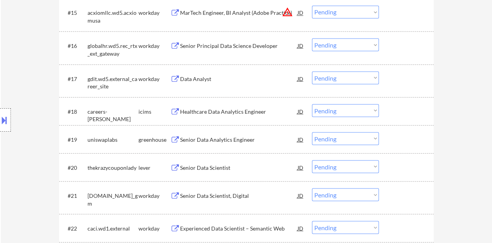
scroll to position [706, 0]
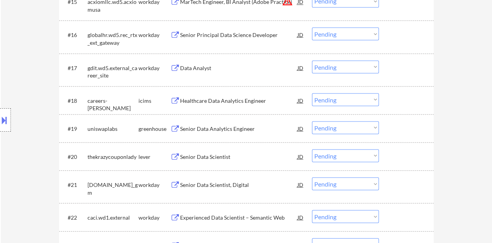
click at [233, 129] on div "Senior Data Analytics Engineer" at bounding box center [238, 128] width 117 height 8
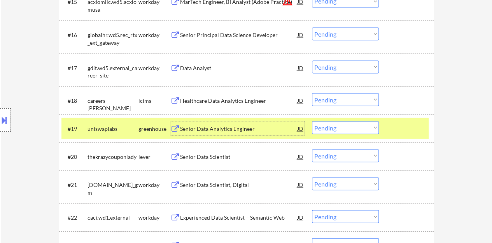
click at [361, 132] on select "Choose an option... Pending Applied Excluded (Questions) Excluded (Expired) Exc…" at bounding box center [345, 127] width 67 height 13
click at [312, 121] on select "Choose an option... Pending Applied Excluded (Questions) Excluded (Expired) Exc…" at bounding box center [345, 127] width 67 height 13
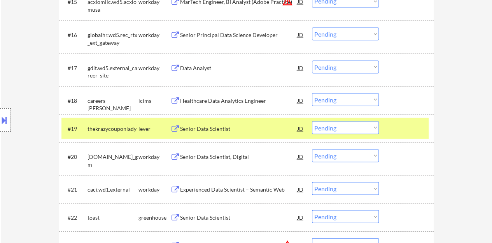
click at [198, 127] on div "Senior Data Scientist" at bounding box center [238, 128] width 117 height 8
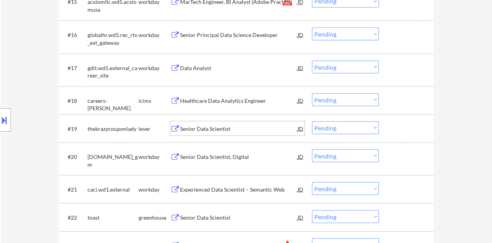
click at [413, 127] on div at bounding box center [407, 128] width 34 height 14
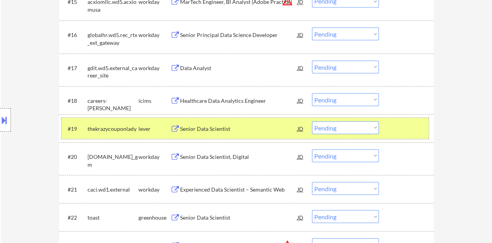
click at [0, 122] on button at bounding box center [4, 120] width 9 height 13
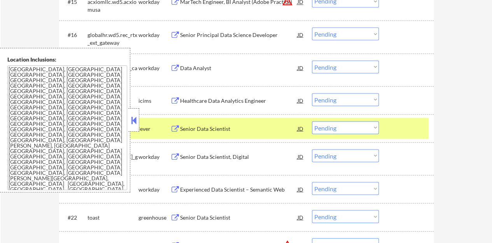
click at [133, 117] on button at bounding box center [134, 120] width 9 height 12
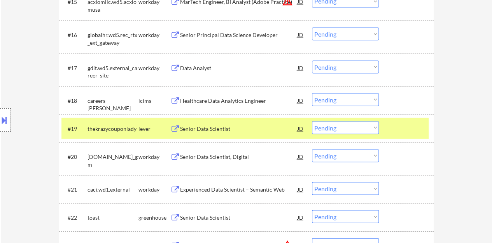
click at [370, 124] on select "Choose an option... Pending Applied Excluded (Questions) Excluded (Expired) Exc…" at bounding box center [345, 127] width 67 height 13
click at [312, 121] on select "Choose an option... Pending Applied Excluded (Questions) Excluded (Expired) Exc…" at bounding box center [345, 127] width 67 height 13
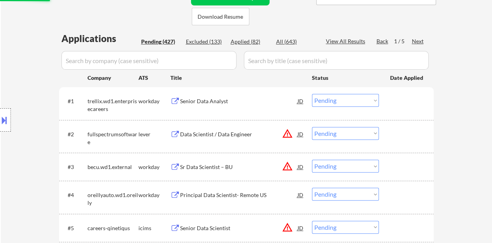
scroll to position [45, 0]
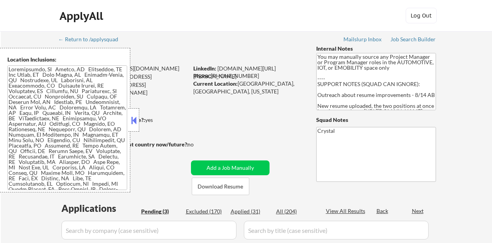
select select ""pending""
click at [132, 115] on button at bounding box center [134, 120] width 9 height 12
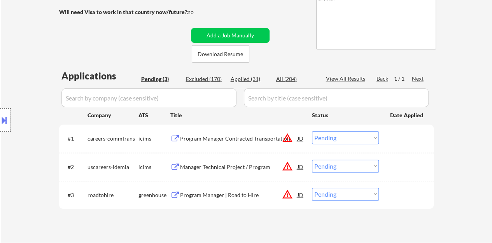
scroll to position [156, 0]
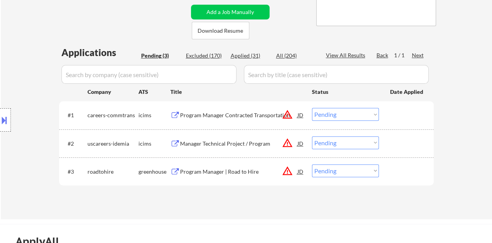
click at [207, 169] on div "Program Manager | Road to Hire" at bounding box center [238, 172] width 117 height 8
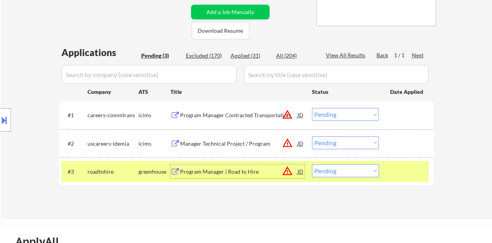
click at [348, 175] on select "Choose an option... Pending Applied Excluded (Questions) Excluded (Expired) Exc…" at bounding box center [345, 170] width 67 height 13
select select ""excluded__bad_match_""
click at [312, 164] on select "Choose an option... Pending Applied Excluded (Questions) Excluded (Expired) Exc…" at bounding box center [345, 170] width 67 height 13
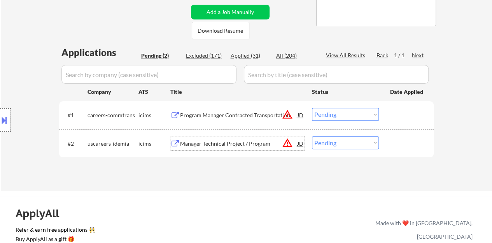
click at [212, 138] on div "Manager Technical Project / Program" at bounding box center [238, 143] width 117 height 14
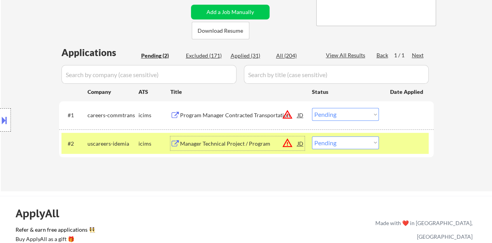
click at [349, 137] on select "Choose an option... Pending Applied Excluded (Questions) Excluded (Expired) Exc…" at bounding box center [345, 142] width 67 height 13
select select ""excluded__bad_match_""
click at [312, 136] on select "Choose an option... Pending Applied Excluded (Questions) Excluded (Expired) Exc…" at bounding box center [345, 142] width 67 height 13
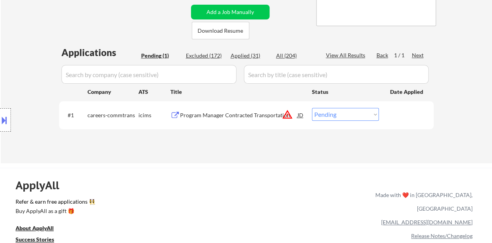
click at [236, 118] on div "Program Manager Contracted Transportation" at bounding box center [238, 115] width 117 height 8
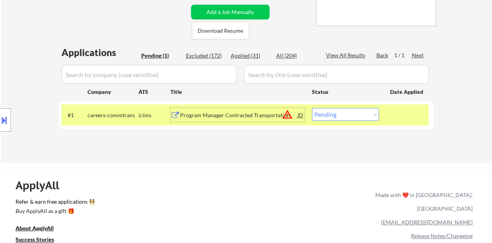
click at [347, 105] on div "#1 careers-commtrans icims Program Manager Contracted Transportation JD warning…" at bounding box center [244, 114] width 367 height 21
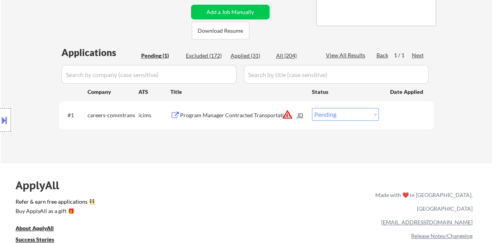
click at [348, 108] on select "Choose an option... Pending Applied Excluded (Questions) Excluded (Expired) Exc…" at bounding box center [345, 114] width 67 height 13
select select ""excluded__bad_match_""
click at [312, 108] on select "Choose an option... Pending Applied Excluded (Questions) Excluded (Expired) Exc…" at bounding box center [345, 114] width 67 height 13
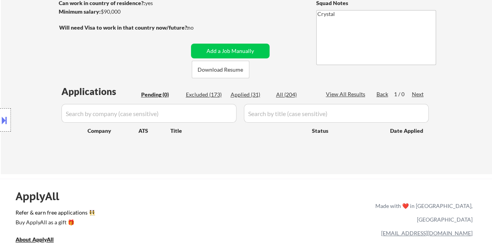
drag, startPoint x: 240, startPoint y: 153, endPoint x: 231, endPoint y: 113, distance: 41.0
click at [240, 153] on div "Applications Pending (0) Excluded (173) Applied (31) All (204) View All Results…" at bounding box center [246, 122] width 375 height 74
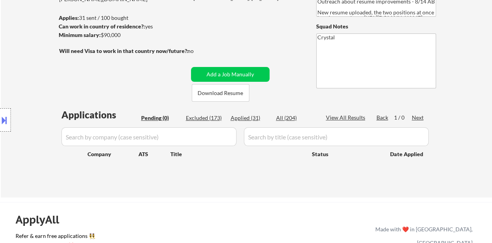
scroll to position [78, 0]
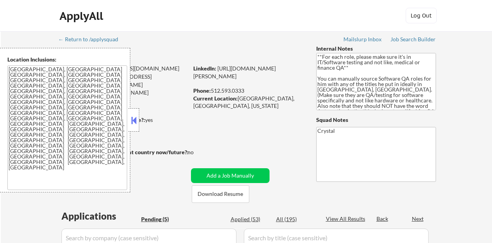
select select ""pending""
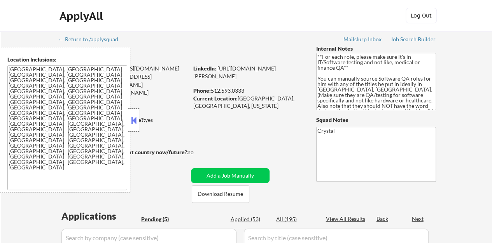
click at [136, 119] on button at bounding box center [134, 120] width 9 height 12
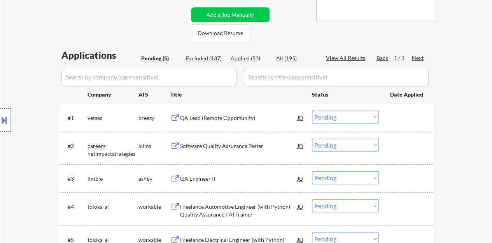
scroll to position [194, 0]
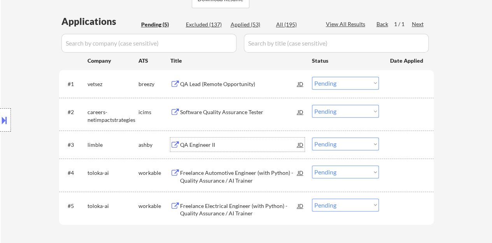
click at [208, 145] on div "QA Engineer II" at bounding box center [238, 145] width 117 height 8
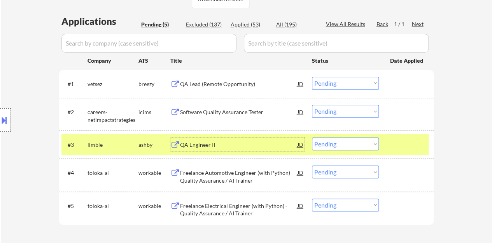
click at [341, 145] on select "Choose an option... Pending Applied Excluded (Questions) Excluded (Expired) Exc…" at bounding box center [345, 143] width 67 height 13
click at [312, 137] on select "Choose an option... Pending Applied Excluded (Questions) Excluded (Expired) Exc…" at bounding box center [345, 143] width 67 height 13
select select ""pending""
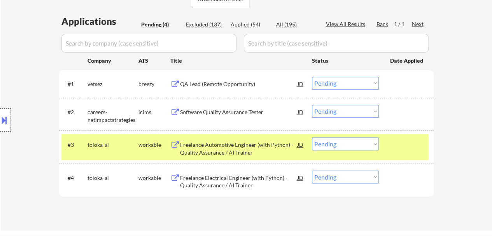
click at [403, 143] on div at bounding box center [407, 144] width 34 height 14
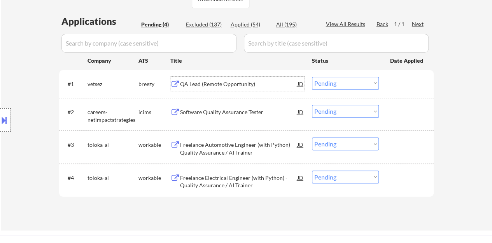
click at [241, 77] on div "QA Lead (Remote Opportunity)" at bounding box center [238, 84] width 117 height 14
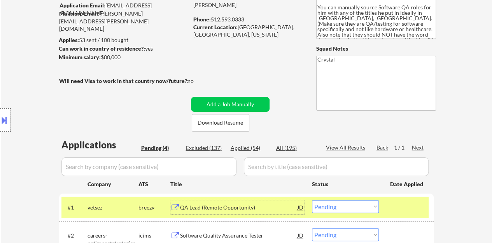
scroll to position [39, 0]
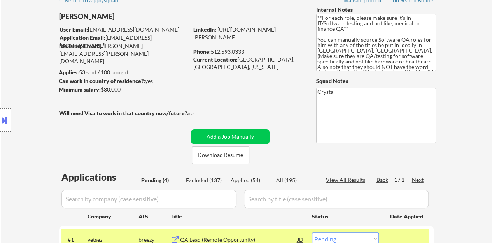
drag, startPoint x: 244, startPoint y: 43, endPoint x: 194, endPoint y: 37, distance: 50.9
click at [194, 37] on div "LinkedIn: [URL][DOMAIN_NAME][PERSON_NAME]" at bounding box center [248, 33] width 111 height 15
copy link "[URL][DOMAIN_NAME][PERSON_NAME]"
click at [252, 105] on div "← Return to /applysquad Mailslurp Inbox Job Search Builder [PERSON_NAME] User E…" at bounding box center [247, 185] width 388 height 387
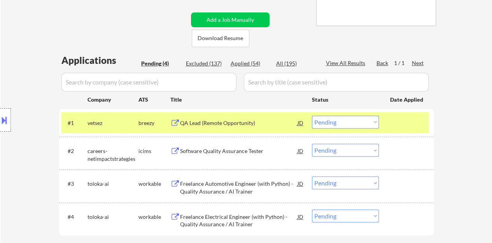
scroll to position [194, 0]
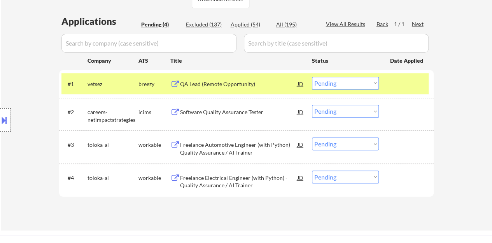
click at [335, 81] on select "Choose an option... Pending Applied Excluded (Questions) Excluded (Expired) Exc…" at bounding box center [345, 83] width 67 height 13
click at [312, 77] on select "Choose an option... Pending Applied Excluded (Questions) Excluded (Expired) Exc…" at bounding box center [345, 83] width 67 height 13
select select ""pending""
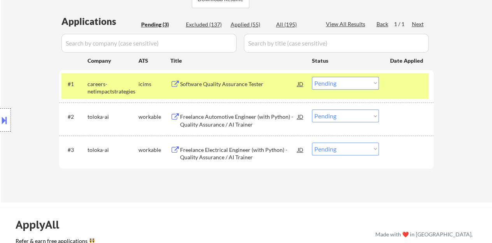
click at [400, 91] on div "#1 careers-netimpactstrategies icims Software Quality Assurance [PERSON_NAME] C…" at bounding box center [244, 86] width 367 height 26
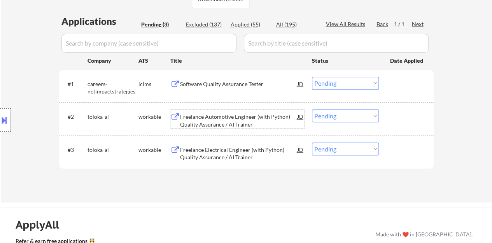
click at [261, 122] on div "Freelance Automotive Engineer (with Python) - Quality Assurance / AI Trainer" at bounding box center [238, 120] width 117 height 15
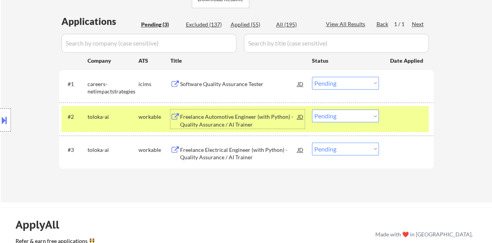
click at [365, 118] on select "Choose an option... Pending Applied Excluded (Questions) Excluded (Expired) Exc…" at bounding box center [345, 115] width 67 height 13
click at [312, 109] on select "Choose an option... Pending Applied Excluded (Questions) Excluded (Expired) Exc…" at bounding box center [345, 115] width 67 height 13
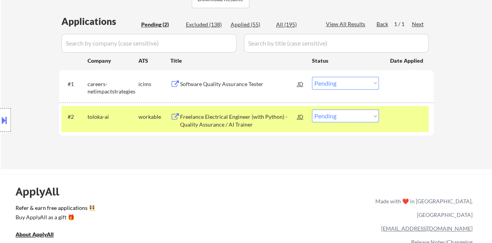
click at [268, 119] on div "Freelance Electrical Engineer (with Python) - Quality Assurance / AI Trainer" at bounding box center [238, 120] width 117 height 15
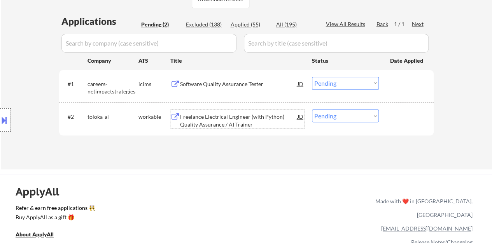
click at [408, 114] on div at bounding box center [407, 116] width 34 height 14
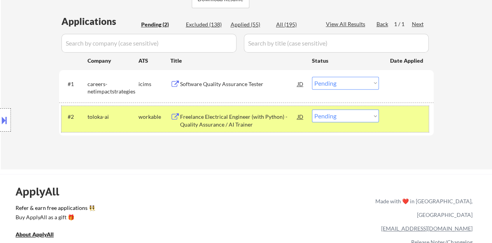
click at [345, 123] on div "#2 toloka-ai workable Freelance Electrical Engineer (with Python) - Quality Ass…" at bounding box center [244, 119] width 367 height 26
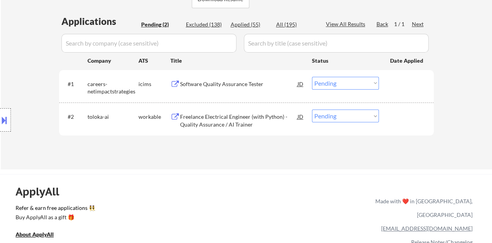
click at [345, 122] on div "#2 toloka-ai workable Freelance Electrical Engineer (with Python) - Quality Ass…" at bounding box center [244, 119] width 367 height 26
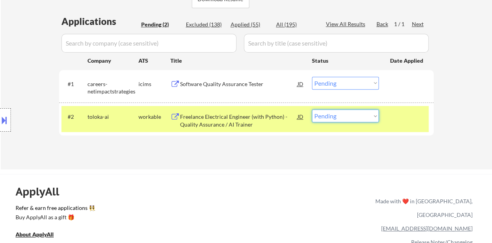
click at [359, 121] on select "Choose an option... Pending Applied Excluded (Questions) Excluded (Expired) Exc…" at bounding box center [345, 115] width 67 height 13
select select ""excluded__bad_match_""
click at [312, 109] on select "Choose an option... Pending Applied Excluded (Questions) Excluded (Expired) Exc…" at bounding box center [345, 115] width 67 height 13
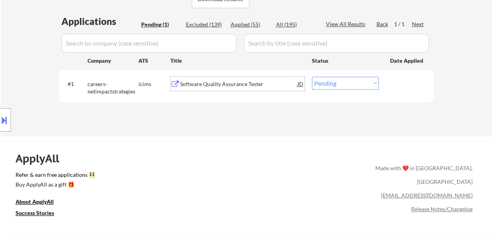
click at [243, 84] on div "Software Quality Assurance Tester" at bounding box center [238, 84] width 117 height 8
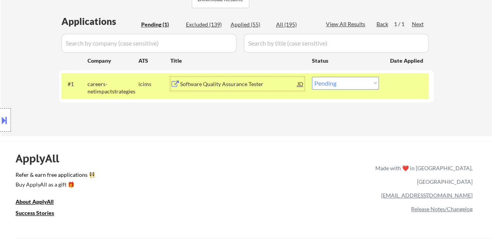
click at [245, 92] on div "#1 careers-netimpactstrategies icims Software Quality Assurance [PERSON_NAME] C…" at bounding box center [244, 86] width 367 height 26
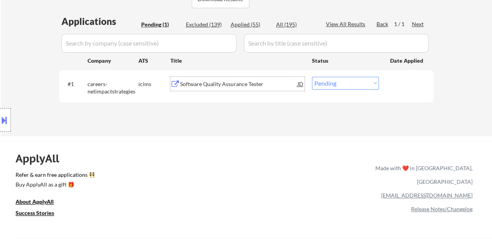
click at [243, 77] on div "Software Quality Assurance Tester" at bounding box center [238, 84] width 117 height 14
